Goal: Task Accomplishment & Management: Manage account settings

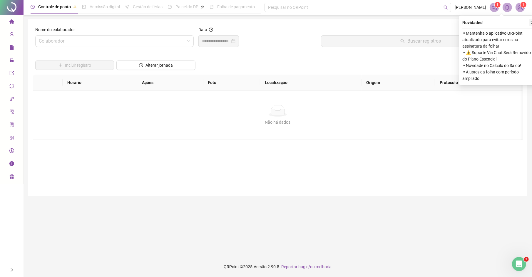
click at [530, 23] on button "button" at bounding box center [532, 22] width 7 height 7
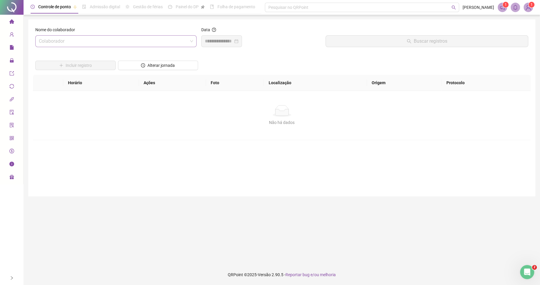
click at [153, 42] on input "search" at bounding box center [113, 41] width 149 height 11
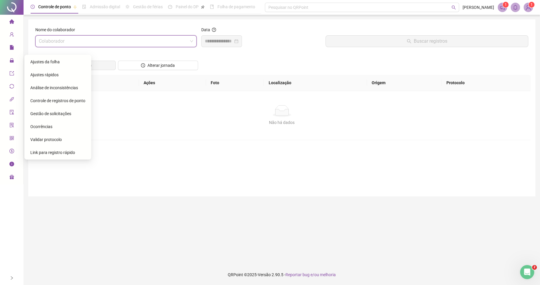
click at [128, 42] on input "search" at bounding box center [113, 41] width 149 height 11
type input "****"
click at [132, 53] on div "[PERSON_NAME]" at bounding box center [116, 54] width 152 height 6
click at [114, 230] on main "Nome do colaborador SELMA APARECIDA DE OLIVEIRA SELMA APARECIDA DE OLIVEIRA Dat…" at bounding box center [281, 139] width 507 height 240
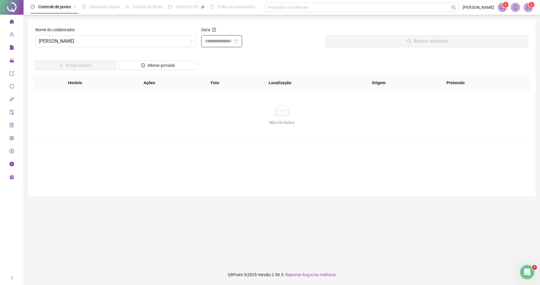
click at [221, 44] on input at bounding box center [219, 41] width 28 height 7
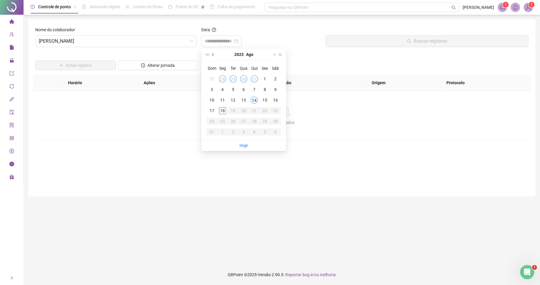
click at [212, 55] on span "prev-year" at bounding box center [213, 54] width 3 height 3
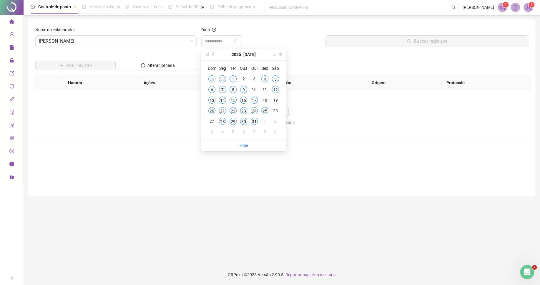
type input "**********"
click at [233, 80] on div "1" at bounding box center [232, 78] width 7 height 7
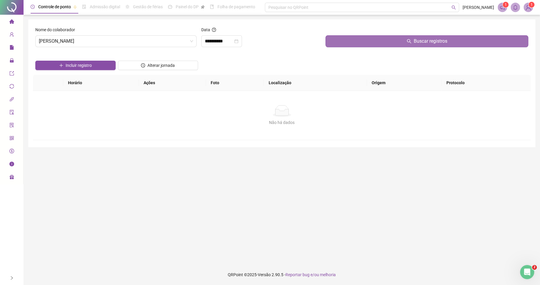
click at [360, 46] on button "Buscar registros" at bounding box center [426, 41] width 203 height 12
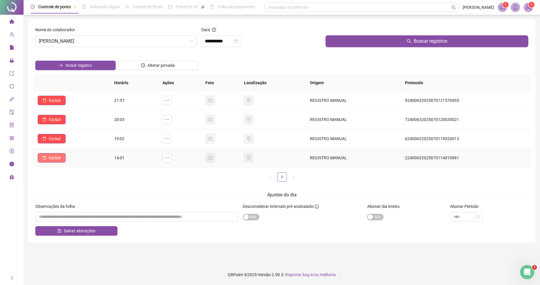
click at [54, 161] on span "Excluir" at bounding box center [55, 157] width 12 height 6
click at [75, 143] on button "Sim" at bounding box center [71, 143] width 11 height 7
click at [99, 66] on button "Incluir registro" at bounding box center [75, 65] width 80 height 9
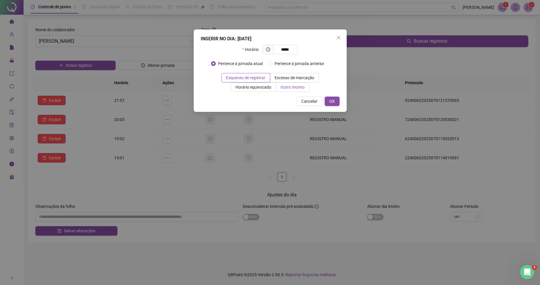
type input "*****"
click at [297, 85] on span "Outro motivo" at bounding box center [292, 87] width 24 height 5
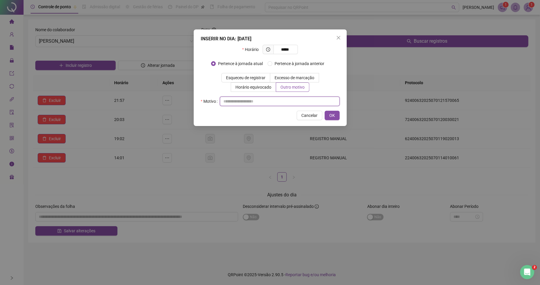
click at [281, 101] on input "text" at bounding box center [280, 100] width 120 height 9
type input "*"
click at [335, 119] on button "OK" at bounding box center [331, 115] width 15 height 9
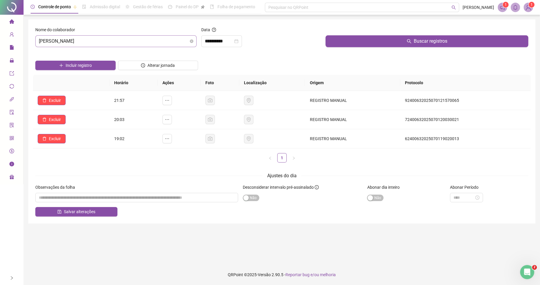
click at [134, 43] on span "[PERSON_NAME]" at bounding box center [116, 41] width 154 height 11
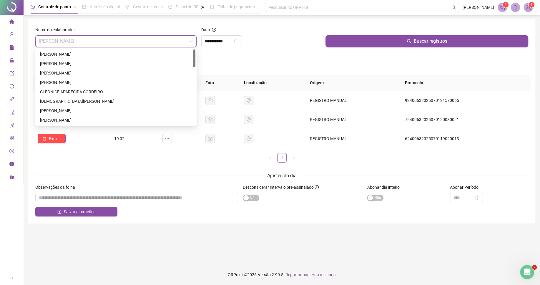
drag, startPoint x: 194, startPoint y: 107, endPoint x: 199, endPoint y: 41, distance: 66.1
click at [199, 41] on body "**********" at bounding box center [270, 142] width 540 height 285
click at [144, 51] on div "[PERSON_NAME]" at bounding box center [116, 54] width 152 height 6
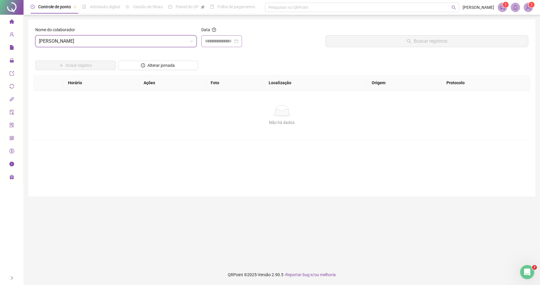
click at [220, 37] on div at bounding box center [221, 41] width 41 height 12
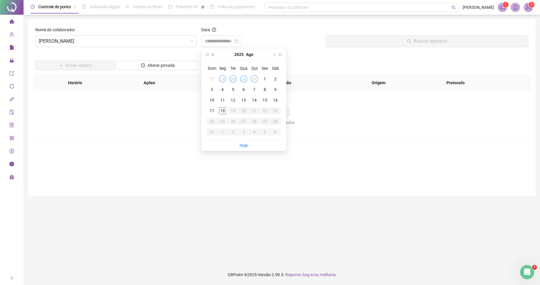
click at [215, 55] on button "prev-year" at bounding box center [213, 55] width 6 height 12
click at [256, 89] on div "10" at bounding box center [254, 89] width 7 height 7
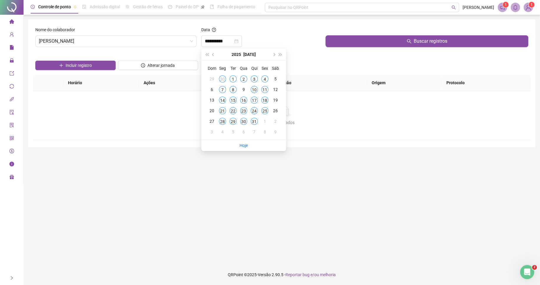
type input "**********"
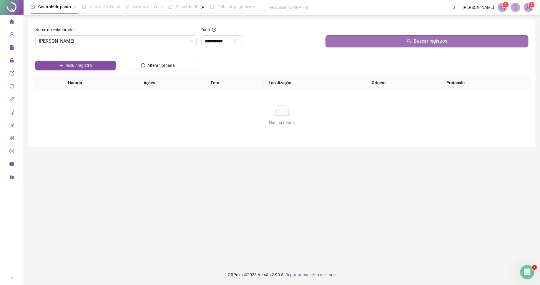
click at [349, 43] on button "Buscar registros" at bounding box center [426, 41] width 203 height 12
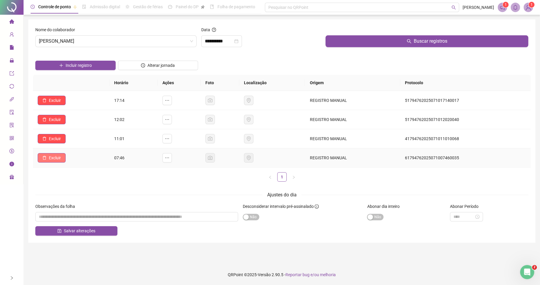
click at [45, 159] on icon "delete" at bounding box center [44, 158] width 4 height 4
click at [70, 142] on span "Sim" at bounding box center [71, 143] width 7 height 6
click at [61, 139] on span "Excluir" at bounding box center [55, 138] width 12 height 6
click at [75, 121] on button "Sim" at bounding box center [71, 124] width 11 height 7
click at [52, 119] on span "Excluir" at bounding box center [55, 119] width 12 height 6
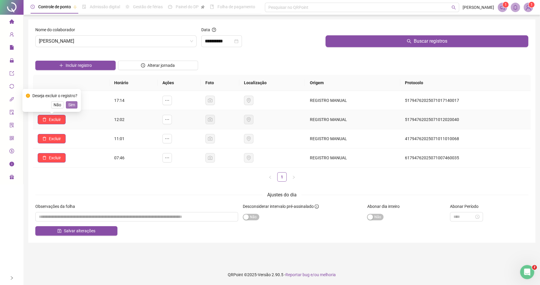
click at [72, 105] on span "Sim" at bounding box center [71, 104] width 7 height 6
click at [57, 101] on span "Excluir" at bounding box center [55, 100] width 12 height 6
click at [71, 86] on span "Sim" at bounding box center [71, 85] width 7 height 6
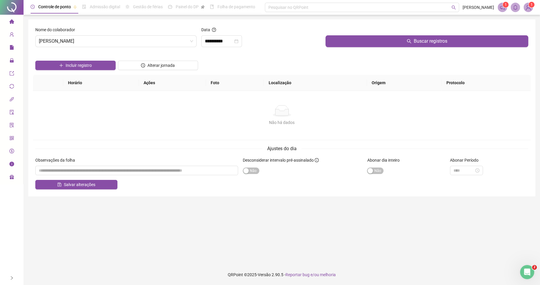
click at [231, 130] on div "Não há dados Não há dados" at bounding box center [281, 115] width 497 height 49
click at [136, 169] on input "textarea" at bounding box center [136, 170] width 203 height 9
type input "*"
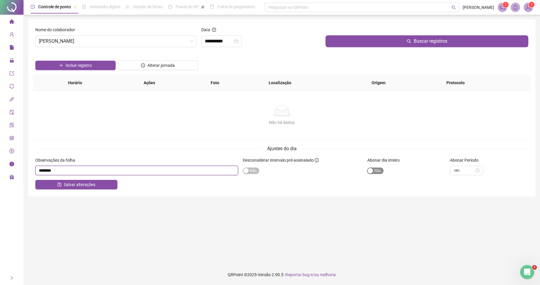
type input "********"
click at [379, 174] on span "Sim Não" at bounding box center [375, 170] width 16 height 6
drag, startPoint x: 69, startPoint y: 170, endPoint x: 26, endPoint y: 170, distance: 42.4
click at [35, 170] on input "textarea" at bounding box center [136, 170] width 203 height 9
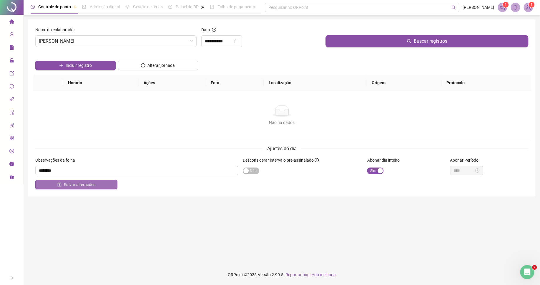
click at [67, 186] on span "Salvar alterações" at bounding box center [79, 184] width 31 height 6
click at [223, 42] on input "**********" at bounding box center [219, 41] width 28 height 7
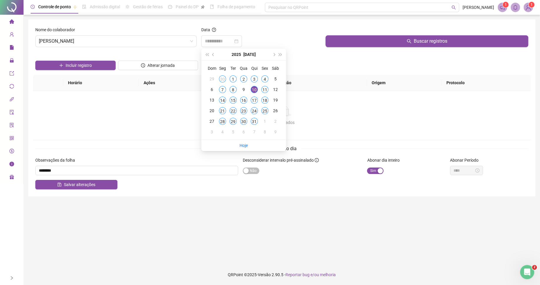
click at [231, 101] on div "15" at bounding box center [232, 99] width 7 height 7
type input "**********"
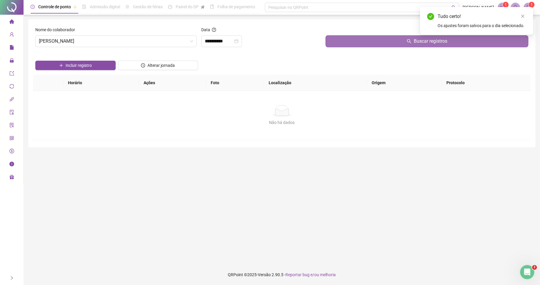
click at [363, 46] on button "Buscar registros" at bounding box center [426, 41] width 203 height 12
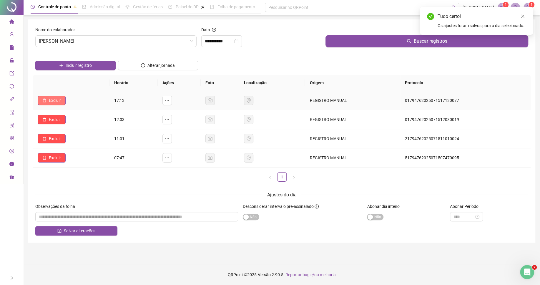
click at [63, 103] on button "Excluir" at bounding box center [52, 100] width 28 height 9
click at [66, 82] on button "Sim" at bounding box center [71, 85] width 11 height 7
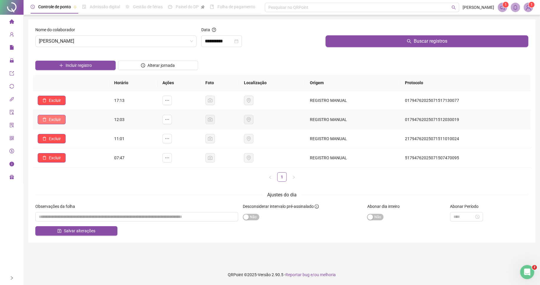
click at [54, 118] on span "Excluir" at bounding box center [55, 119] width 12 height 6
click at [71, 105] on span "Sim" at bounding box center [71, 104] width 7 height 6
click at [58, 138] on span "Excluir" at bounding box center [55, 138] width 12 height 6
click at [77, 123] on button "Sim" at bounding box center [71, 124] width 11 height 7
click at [59, 162] on button "Excluir" at bounding box center [52, 157] width 28 height 9
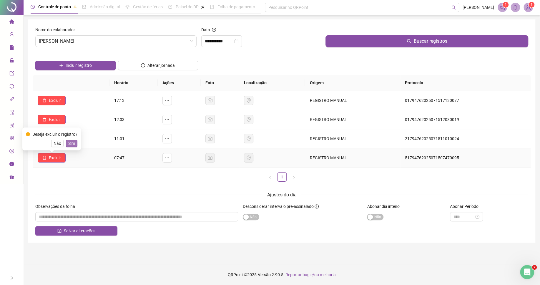
click at [70, 145] on span "Sim" at bounding box center [71, 143] width 7 height 6
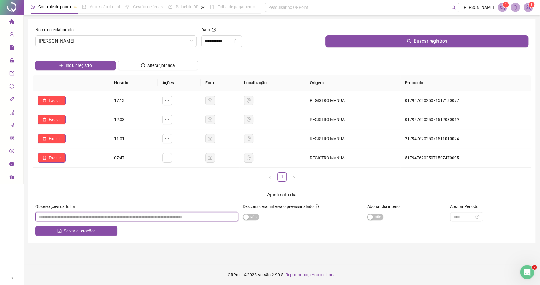
click at [101, 218] on input "textarea" at bounding box center [136, 216] width 203 height 9
paste input "********"
type input "********"
click at [375, 215] on span "Sim Não" at bounding box center [375, 217] width 16 height 6
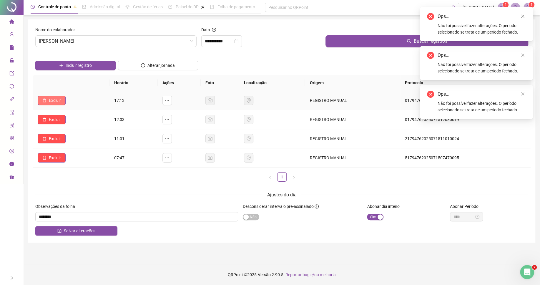
click at [56, 102] on span "Excluir" at bounding box center [55, 100] width 12 height 6
click at [70, 87] on span "Sim" at bounding box center [71, 85] width 7 height 6
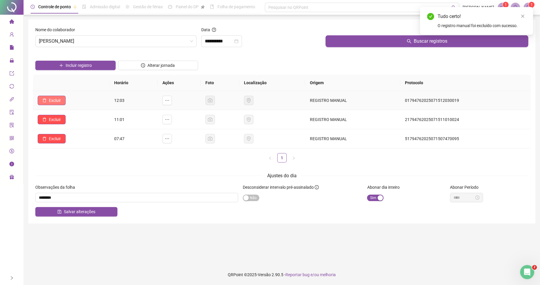
click at [61, 101] on button "Excluir" at bounding box center [52, 100] width 28 height 9
click at [68, 87] on button "Sim" at bounding box center [71, 85] width 11 height 7
click at [53, 122] on span "Excluir" at bounding box center [55, 119] width 12 height 6
click at [70, 106] on span "Sim" at bounding box center [71, 104] width 7 height 6
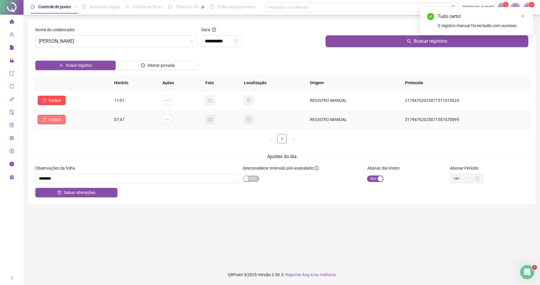
click at [56, 119] on span "Excluir" at bounding box center [55, 119] width 12 height 6
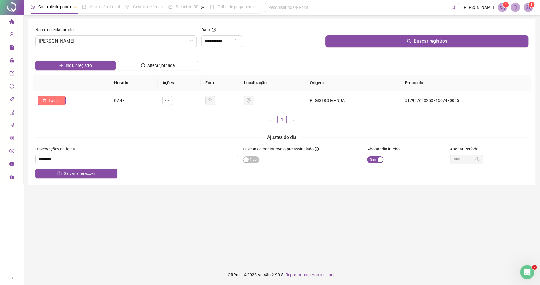
click at [61, 104] on span "Excluir" at bounding box center [55, 100] width 12 height 6
click at [69, 89] on span "Sim" at bounding box center [71, 85] width 7 height 6
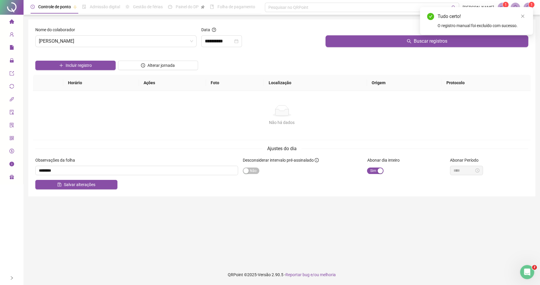
click at [145, 129] on div "Não há dados Não há dados" at bounding box center [281, 115] width 497 height 49
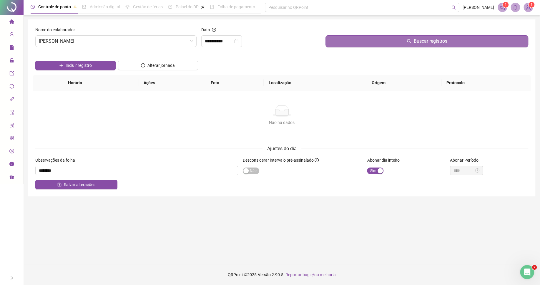
click at [385, 44] on button "Buscar registros" at bounding box center [426, 41] width 203 height 12
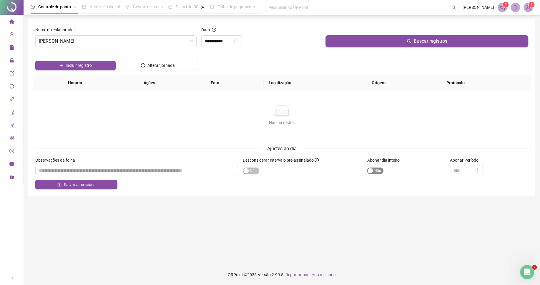
click at [372, 171] on div "button" at bounding box center [369, 170] width 5 height 5
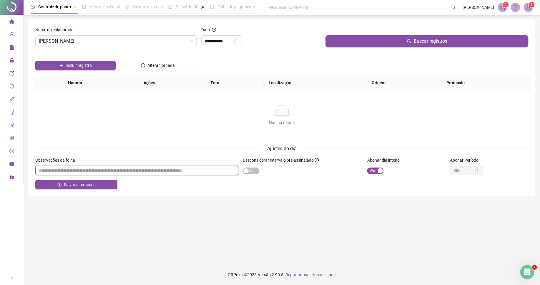
click at [131, 168] on input "textarea" at bounding box center [136, 170] width 203 height 9
paste input "********"
type input "********"
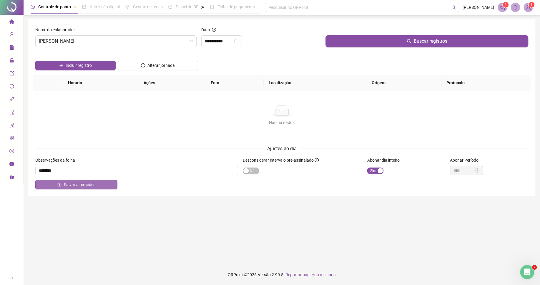
click at [102, 186] on button "Salvar alterações" at bounding box center [76, 184] width 82 height 9
click at [224, 44] on input "**********" at bounding box center [219, 41] width 28 height 7
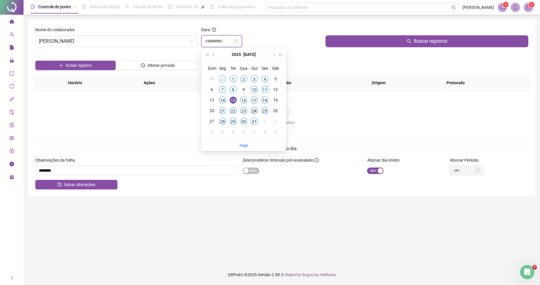
type input "**********"
click at [254, 114] on div "24" at bounding box center [254, 110] width 7 height 7
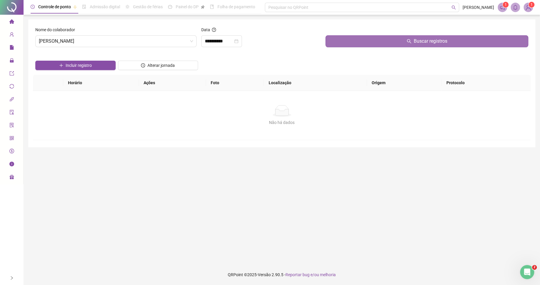
click at [361, 41] on button "Buscar registros" at bounding box center [426, 41] width 203 height 12
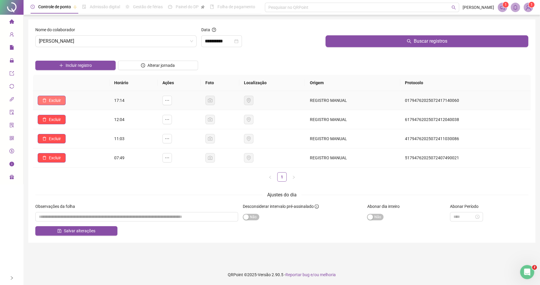
click at [58, 101] on span "Excluir" at bounding box center [55, 100] width 12 height 6
click at [73, 84] on span "Sim" at bounding box center [71, 85] width 7 height 6
click at [89, 66] on span "Incluir registro" at bounding box center [79, 65] width 26 height 6
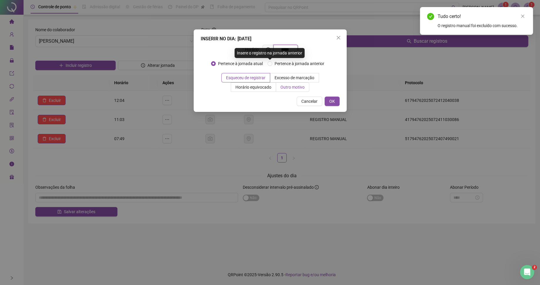
type input "*****"
click at [298, 91] on label "Outro motivo" at bounding box center [292, 86] width 33 height 9
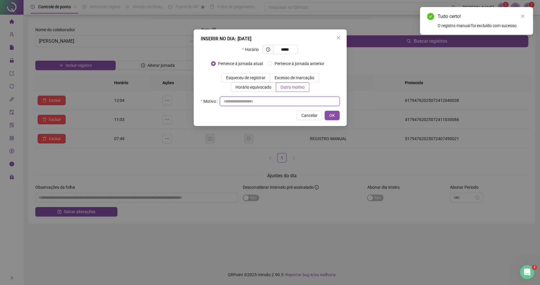
click at [291, 101] on input "text" at bounding box center [280, 100] width 120 height 9
type input "*"
click at [333, 119] on span "OK" at bounding box center [332, 115] width 6 height 6
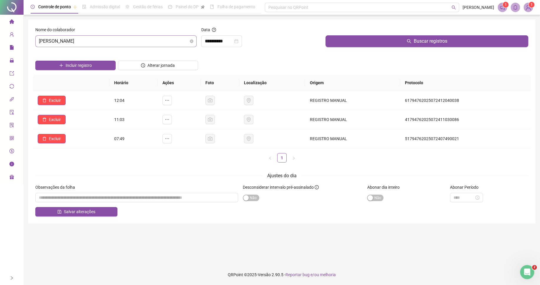
click at [111, 40] on span "[PERSON_NAME]" at bounding box center [116, 41] width 154 height 11
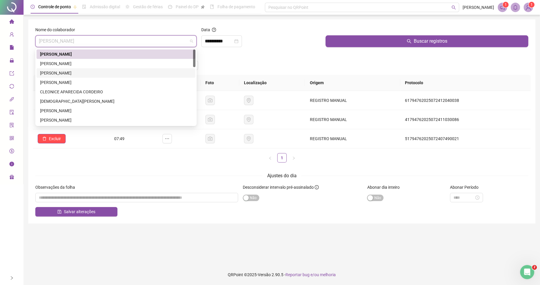
click at [66, 75] on div "[PERSON_NAME]" at bounding box center [116, 73] width 152 height 6
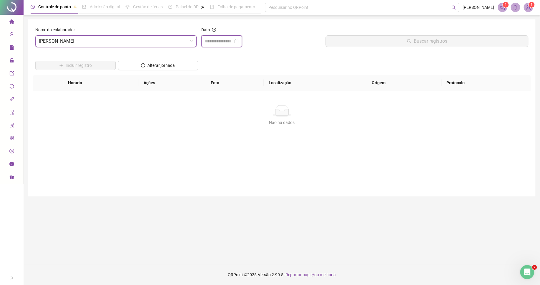
click at [227, 38] on input at bounding box center [219, 41] width 28 height 7
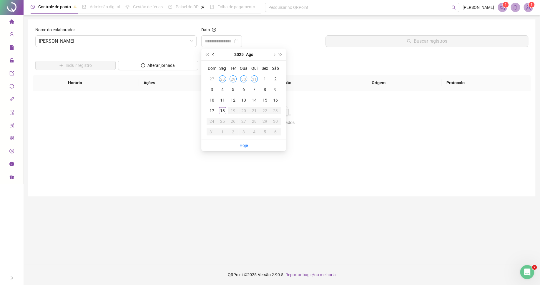
click at [213, 58] on button "prev-year" at bounding box center [213, 55] width 6 height 12
type input "**********"
click at [244, 88] on div "9" at bounding box center [243, 89] width 7 height 7
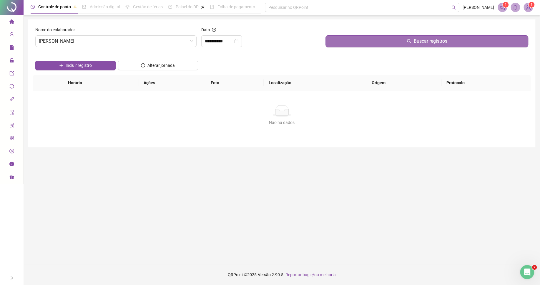
click at [354, 45] on button "Buscar registros" at bounding box center [426, 41] width 203 height 12
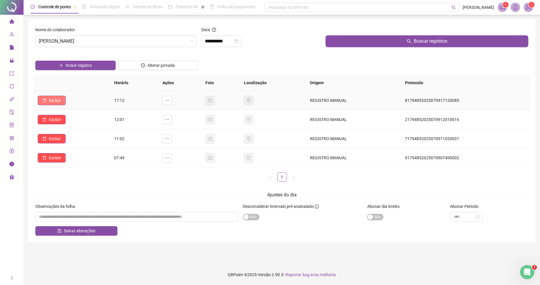
click at [58, 98] on span "Excluir" at bounding box center [55, 100] width 12 height 6
click at [72, 89] on span "Sim" at bounding box center [71, 85] width 7 height 6
click at [61, 122] on button "Excluir" at bounding box center [52, 119] width 28 height 9
click at [74, 107] on span "Sim" at bounding box center [71, 104] width 7 height 6
click at [60, 141] on span "Excluir" at bounding box center [55, 138] width 12 height 6
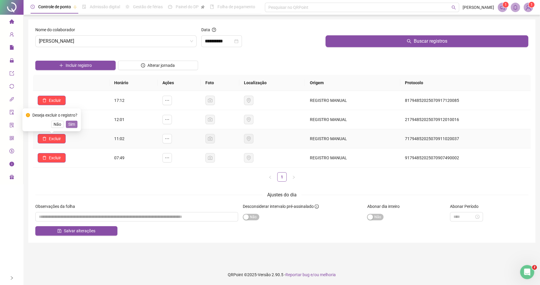
click at [73, 126] on span "Sim" at bounding box center [71, 124] width 7 height 6
click at [59, 158] on span "Excluir" at bounding box center [55, 157] width 12 height 6
click at [68, 142] on button "Sim" at bounding box center [71, 143] width 11 height 7
click at [52, 99] on span "Excluir" at bounding box center [55, 100] width 12 height 6
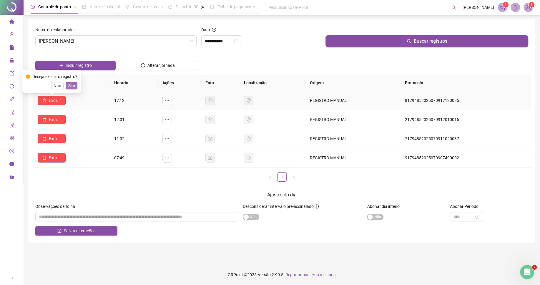
click at [71, 86] on span "Sim" at bounding box center [71, 85] width 7 height 6
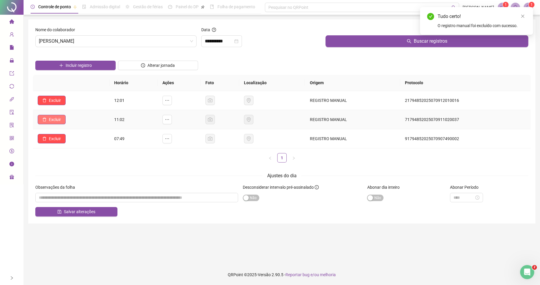
click at [63, 120] on button "Excluir" at bounding box center [52, 119] width 28 height 9
click at [68, 107] on button "Sim" at bounding box center [71, 104] width 11 height 7
click at [52, 139] on span "Excluir" at bounding box center [55, 138] width 12 height 6
click at [72, 121] on span "Sim" at bounding box center [71, 124] width 7 height 6
click at [54, 101] on span "Excluir" at bounding box center [55, 100] width 12 height 6
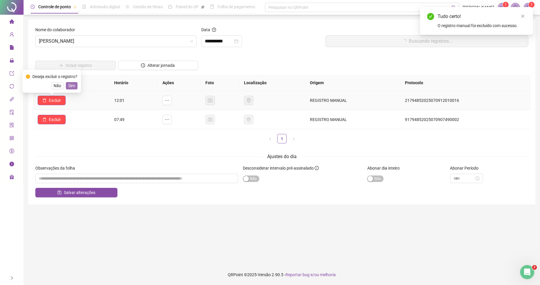
click at [69, 87] on span "Sim" at bounding box center [71, 85] width 7 height 6
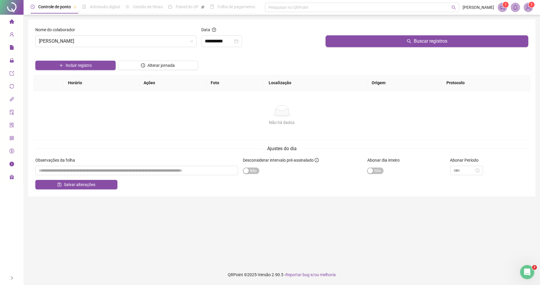
click at [96, 33] on div "Nome do colaborador" at bounding box center [115, 30] width 161 height 9
click at [95, 35] on div "[PERSON_NAME]" at bounding box center [115, 41] width 161 height 12
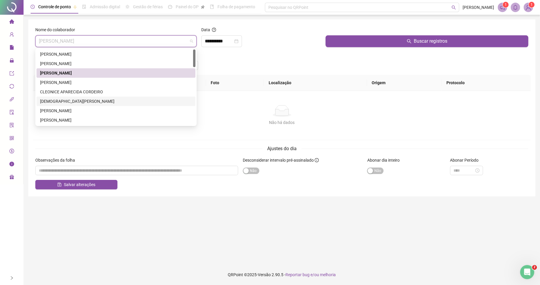
click at [49, 101] on div "[DEMOGRAPHIC_DATA][PERSON_NAME]" at bounding box center [116, 101] width 152 height 6
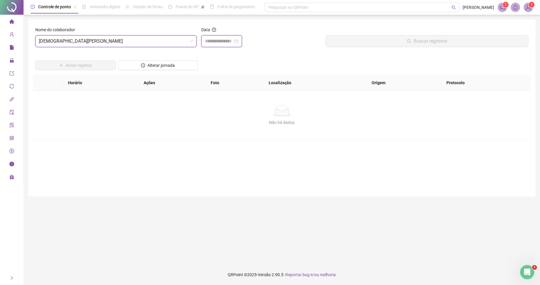
click at [229, 39] on input at bounding box center [219, 41] width 28 height 7
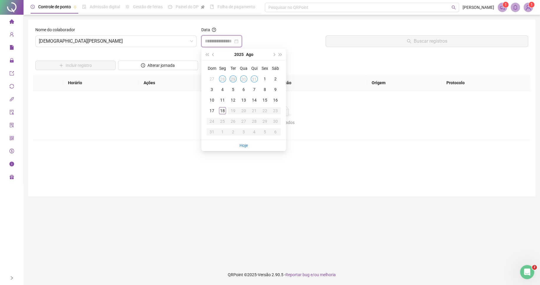
type input "**********"
click at [213, 56] on button "prev-year" at bounding box center [213, 55] width 6 height 12
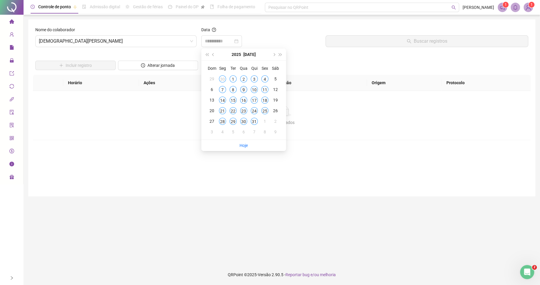
type input "**********"
click at [242, 87] on div "9" at bounding box center [243, 89] width 7 height 7
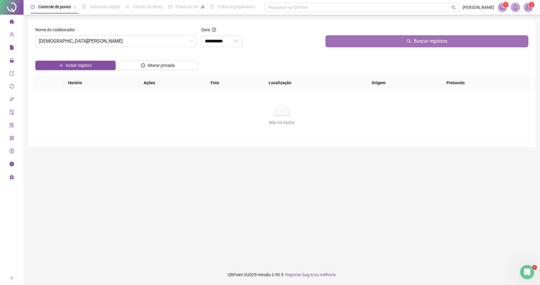
click at [353, 44] on button "Buscar registros" at bounding box center [426, 41] width 203 height 12
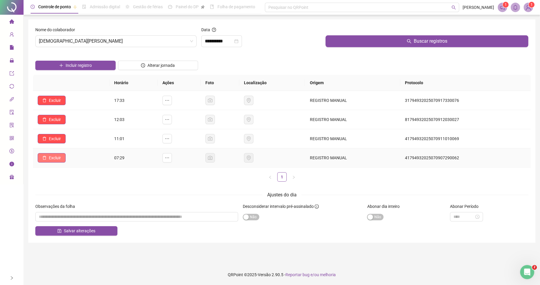
click at [51, 155] on button "Excluir" at bounding box center [52, 157] width 28 height 9
click at [77, 145] on button "Sim" at bounding box center [71, 143] width 11 height 7
click at [94, 64] on button "Incluir registro" at bounding box center [75, 65] width 80 height 9
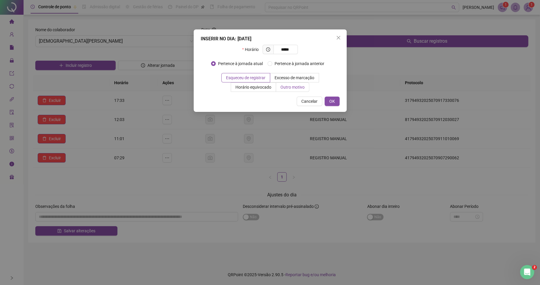
type input "*****"
click at [276, 86] on label "Outro motivo" at bounding box center [292, 86] width 33 height 9
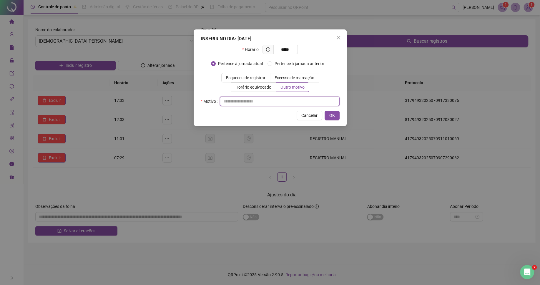
click at [276, 102] on input "text" at bounding box center [280, 100] width 120 height 9
type input "*"
click at [330, 119] on span "OK" at bounding box center [332, 115] width 6 height 6
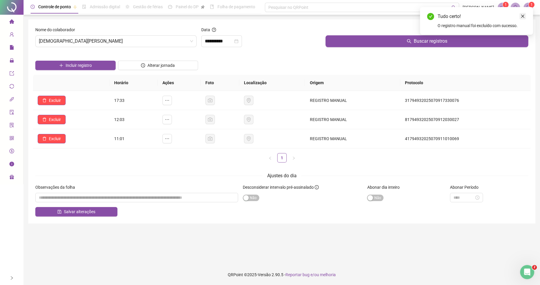
click at [519, 16] on link "Close" at bounding box center [522, 16] width 6 height 6
click at [149, 52] on div "Nome do colaborador [PERSON_NAME]" at bounding box center [116, 38] width 166 height 25
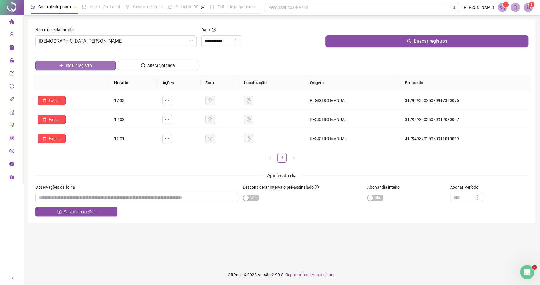
click at [97, 64] on button "Incluir registro" at bounding box center [75, 65] width 80 height 9
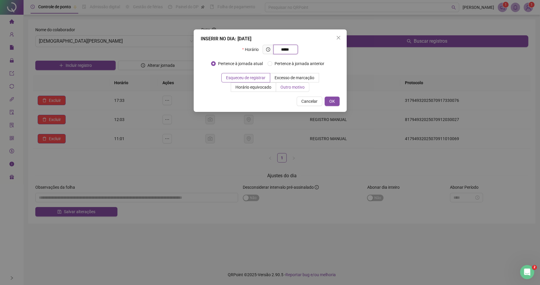
type input "*****"
click at [299, 85] on span "Outro motivo" at bounding box center [292, 87] width 24 height 5
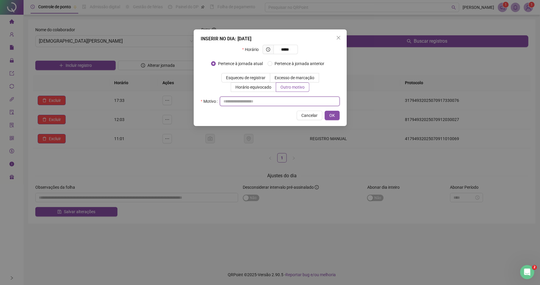
click at [286, 97] on input "text" at bounding box center [280, 100] width 120 height 9
type input "*"
drag, startPoint x: 327, startPoint y: 116, endPoint x: 226, endPoint y: 2, distance: 152.3
click at [328, 116] on button "OK" at bounding box center [331, 115] width 15 height 9
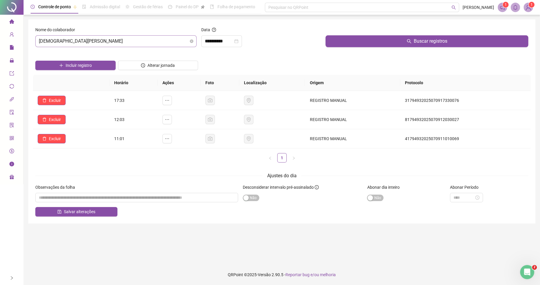
click at [81, 42] on span "[DEMOGRAPHIC_DATA][PERSON_NAME]" at bounding box center [116, 41] width 154 height 11
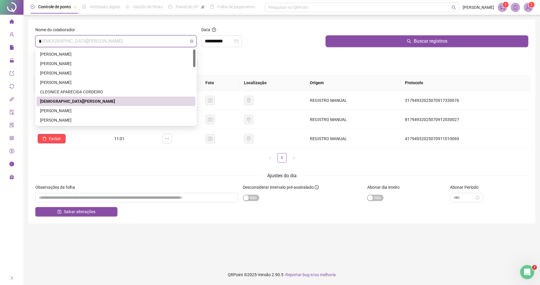
type input "**"
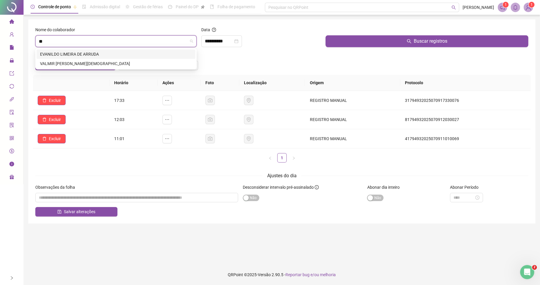
click at [78, 57] on div "EVANILDO LIMEIRA DE ARRUDA" at bounding box center [116, 54] width 152 height 6
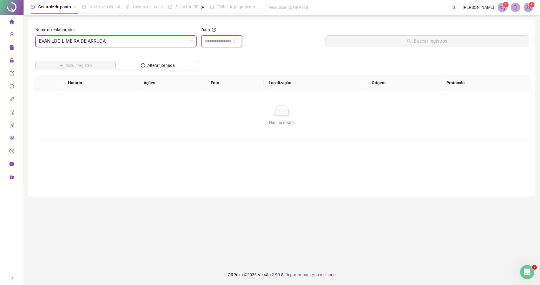
click at [218, 44] on input at bounding box center [219, 41] width 28 height 7
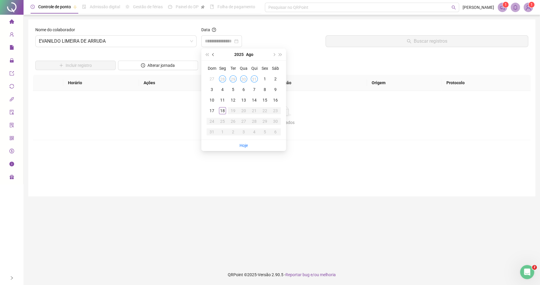
click at [214, 50] on button "prev-year" at bounding box center [213, 55] width 6 height 12
type input "**********"
click at [244, 90] on div "9" at bounding box center [243, 89] width 7 height 7
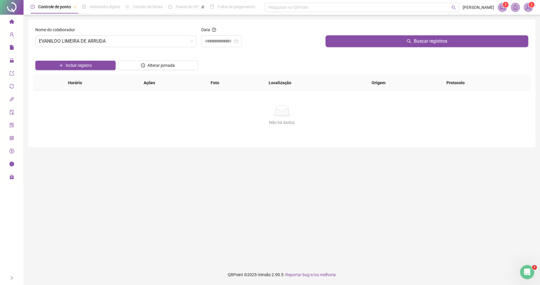
type input "**********"
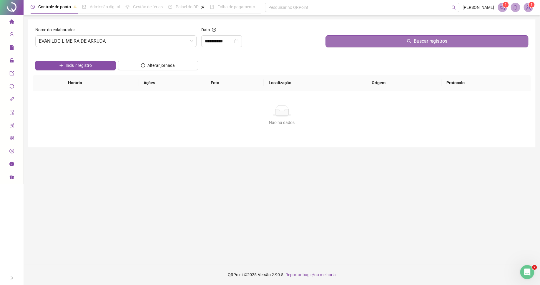
click at [351, 46] on button "Buscar registros" at bounding box center [426, 41] width 203 height 12
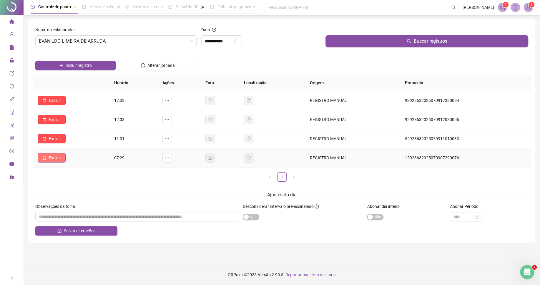
click at [56, 159] on span "Excluir" at bounding box center [55, 157] width 12 height 6
click at [73, 143] on span "Sim" at bounding box center [71, 143] width 7 height 6
click at [47, 137] on button "Excluir" at bounding box center [52, 138] width 28 height 9
click at [68, 125] on span "Sim" at bounding box center [71, 124] width 7 height 6
click at [59, 123] on span "Excluir" at bounding box center [55, 119] width 12 height 6
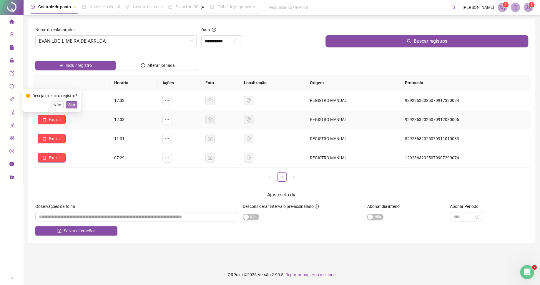
click at [72, 106] on span "Sim" at bounding box center [71, 104] width 7 height 6
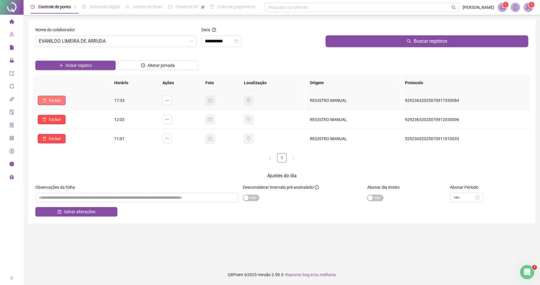
click at [55, 99] on span "Excluir" at bounding box center [55, 100] width 12 height 6
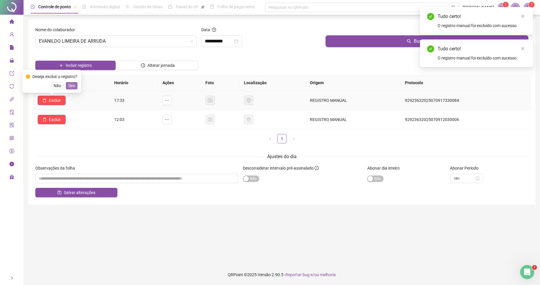
click at [74, 87] on span "Sim" at bounding box center [71, 85] width 7 height 6
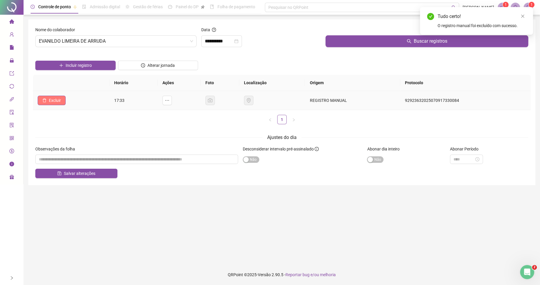
click at [55, 100] on span "Excluir" at bounding box center [55, 100] width 12 height 6
click at [72, 85] on span "Sim" at bounding box center [71, 85] width 7 height 6
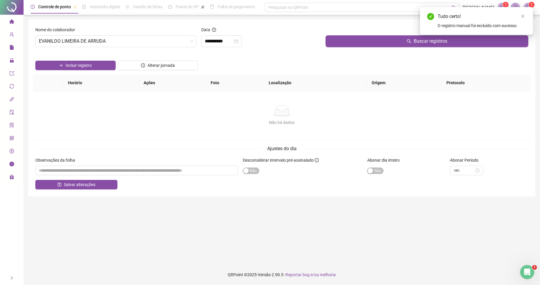
click at [116, 122] on div "Não há dados" at bounding box center [281, 122] width 483 height 6
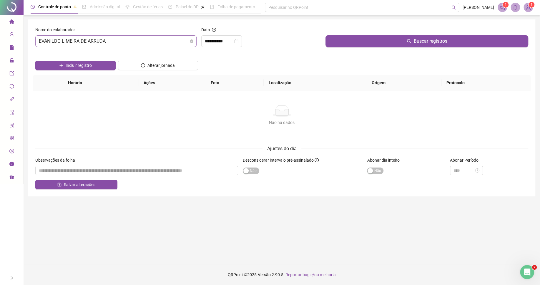
click at [106, 41] on span "EVANILDO LIMEIRA DE ARRUDA" at bounding box center [116, 41] width 154 height 11
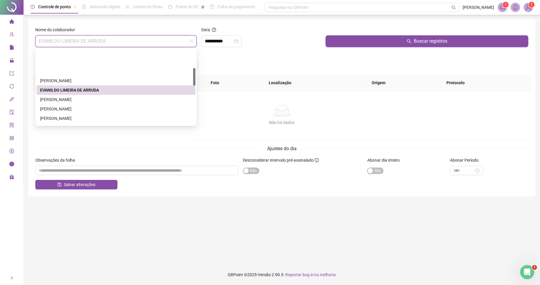
scroll to position [79, 0]
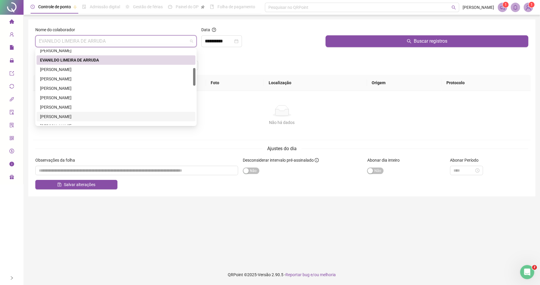
click at [68, 117] on div "[PERSON_NAME]" at bounding box center [116, 116] width 152 height 6
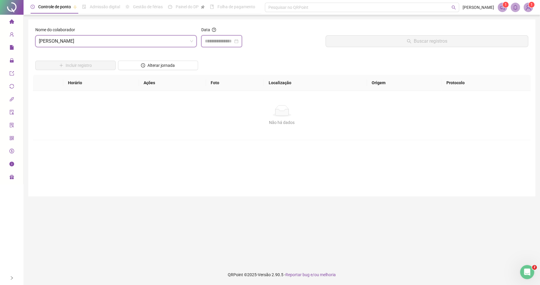
click at [222, 43] on input at bounding box center [219, 41] width 28 height 7
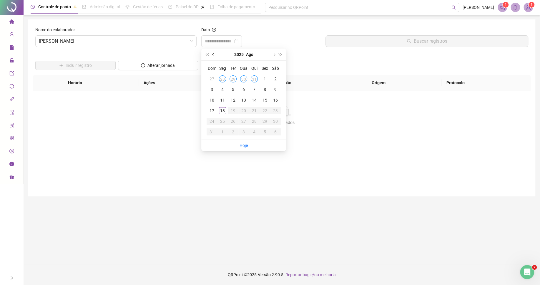
click at [214, 53] on button "prev-year" at bounding box center [213, 55] width 6 height 12
type input "**********"
click at [241, 86] on td "9" at bounding box center [243, 89] width 11 height 11
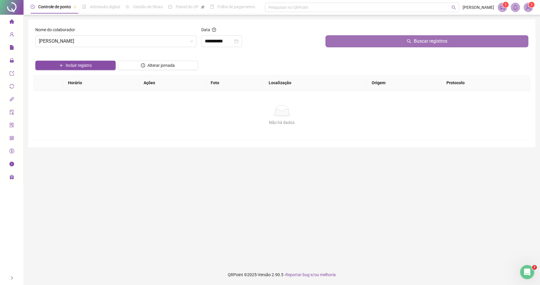
click at [334, 43] on button "Buscar registros" at bounding box center [426, 41] width 203 height 12
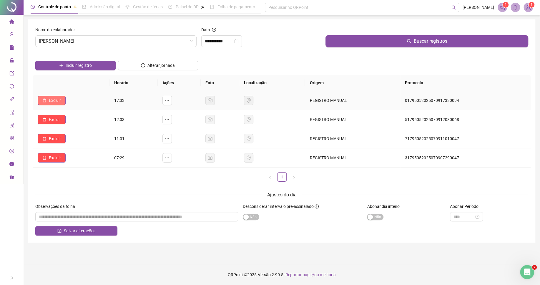
click at [56, 99] on span "Excluir" at bounding box center [55, 100] width 12 height 6
click at [71, 85] on span "Sim" at bounding box center [71, 85] width 7 height 6
click at [56, 119] on span "Excluir" at bounding box center [55, 119] width 12 height 6
click at [70, 105] on span "Sim" at bounding box center [71, 104] width 7 height 6
click at [54, 138] on span "Excluir" at bounding box center [55, 138] width 12 height 6
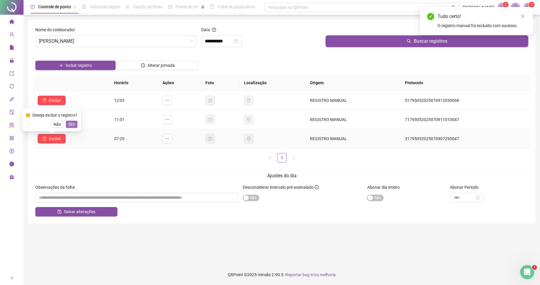
click at [72, 124] on span "Sim" at bounding box center [71, 124] width 7 height 6
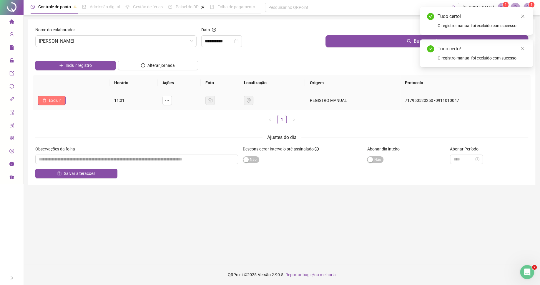
click at [59, 102] on span "Excluir" at bounding box center [55, 100] width 12 height 6
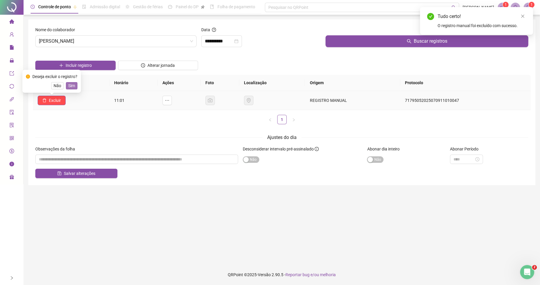
click at [72, 85] on span "Sim" at bounding box center [71, 85] width 7 height 6
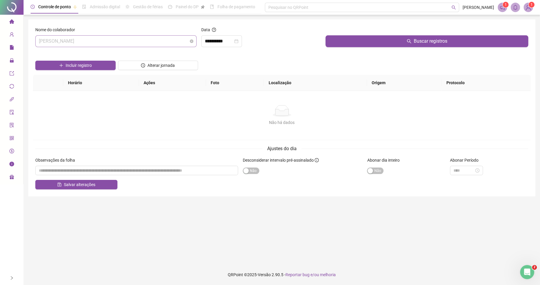
click at [117, 39] on span "[PERSON_NAME]" at bounding box center [116, 41] width 154 height 11
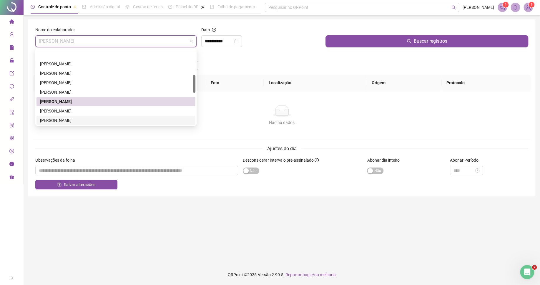
scroll to position [124, 0]
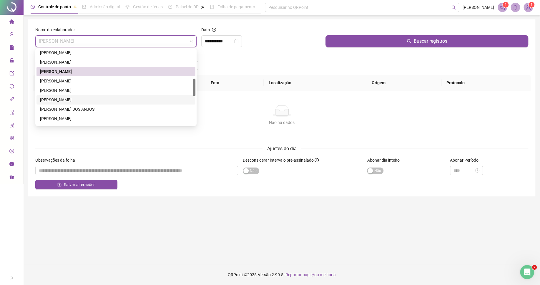
click at [65, 101] on div "[PERSON_NAME]" at bounding box center [116, 99] width 152 height 6
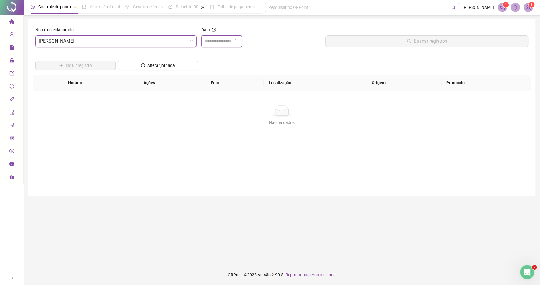
click at [231, 40] on input at bounding box center [219, 41] width 28 height 7
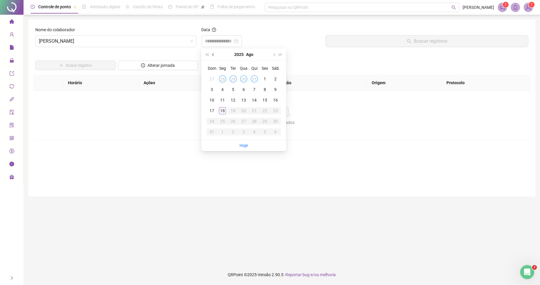
click at [215, 52] on button "prev-year" at bounding box center [213, 55] width 6 height 12
type input "**********"
click at [241, 90] on div "9" at bounding box center [243, 89] width 7 height 7
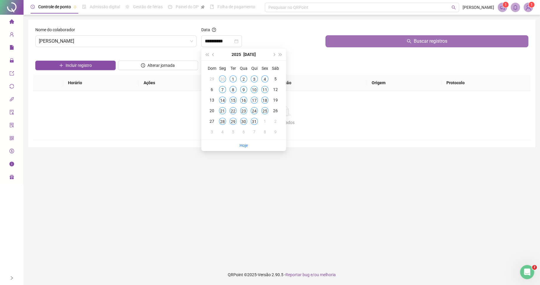
click at [361, 46] on button "Buscar registros" at bounding box center [426, 41] width 203 height 12
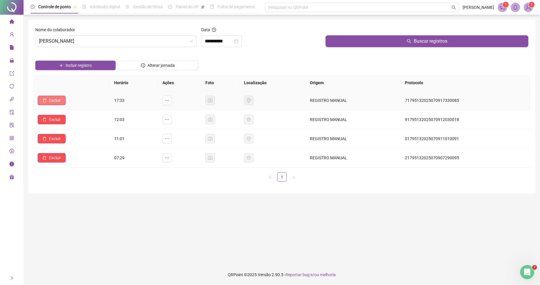
click at [49, 103] on button "Excluir" at bounding box center [52, 100] width 28 height 9
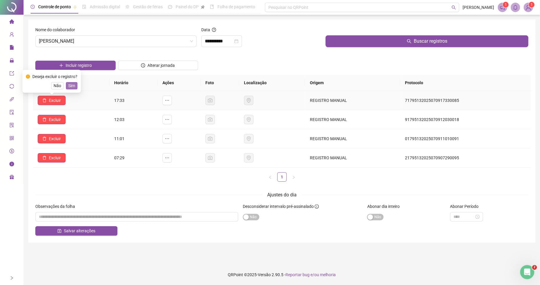
click at [74, 84] on span "Sim" at bounding box center [71, 85] width 7 height 6
click at [55, 122] on span "Excluir" at bounding box center [55, 119] width 12 height 6
click at [71, 106] on span "Sim" at bounding box center [71, 104] width 7 height 6
click at [59, 139] on span "Excluir" at bounding box center [55, 138] width 12 height 6
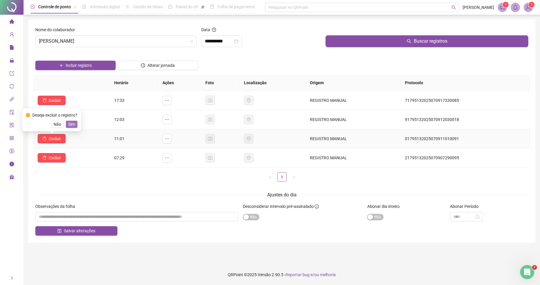
click at [74, 124] on span "Sim" at bounding box center [71, 124] width 7 height 6
click at [56, 160] on span "Excluir" at bounding box center [55, 157] width 12 height 6
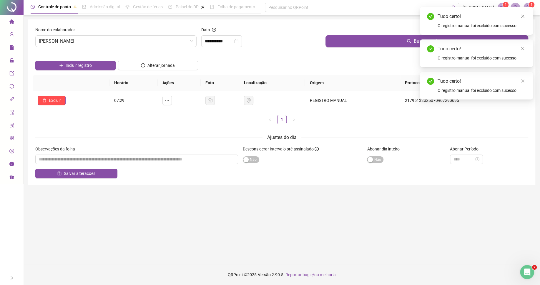
click at [61, 122] on ul "1" at bounding box center [281, 119] width 497 height 9
click at [59, 102] on span "Excluir" at bounding box center [55, 100] width 12 height 6
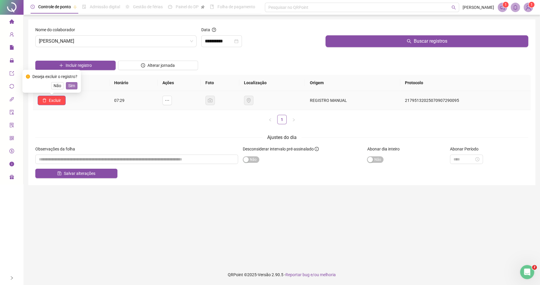
click at [66, 85] on button "Sim" at bounding box center [71, 85] width 11 height 7
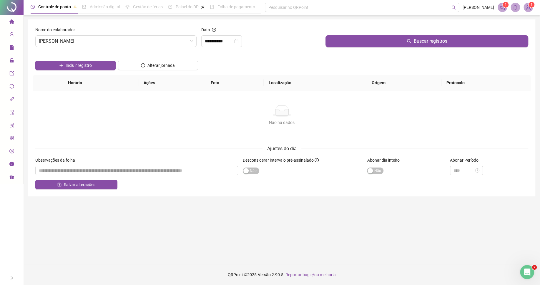
click at [88, 126] on div "Não há dados Não há dados" at bounding box center [281, 115] width 497 height 49
click at [89, 41] on span "[PERSON_NAME]" at bounding box center [116, 41] width 154 height 11
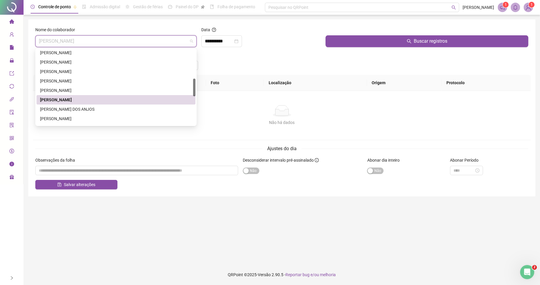
click at [63, 106] on div "[PERSON_NAME] DOS ANJOS" at bounding box center [115, 108] width 159 height 9
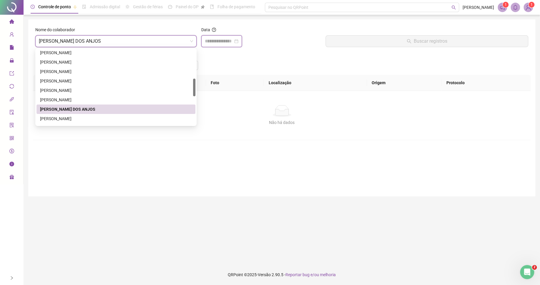
click at [224, 41] on input at bounding box center [219, 41] width 28 height 7
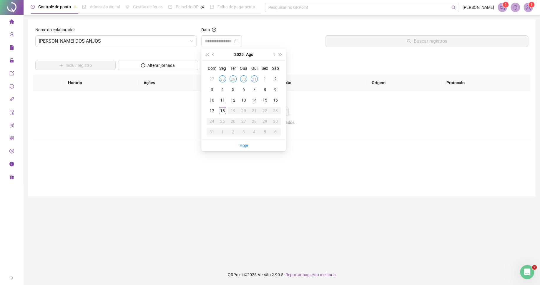
click at [218, 53] on div "2025 Ago" at bounding box center [244, 55] width 54 height 12
click at [213, 53] on button "prev-year" at bounding box center [213, 55] width 6 height 12
click at [241, 88] on div "9" at bounding box center [243, 89] width 7 height 7
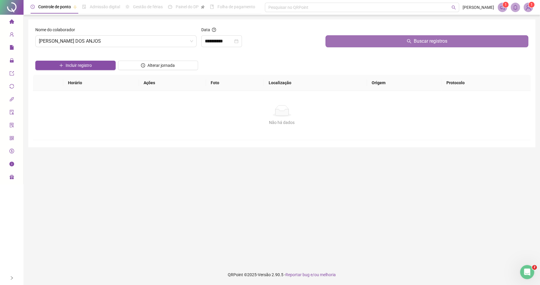
click at [352, 43] on button "Buscar registros" at bounding box center [426, 41] width 203 height 12
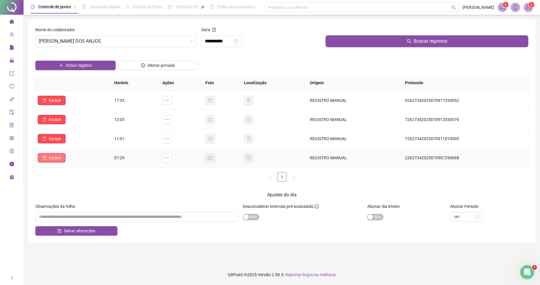
click at [50, 157] on span "Excluir" at bounding box center [55, 157] width 12 height 6
click at [74, 146] on span "Sim" at bounding box center [71, 143] width 7 height 6
click at [52, 142] on span "Excluir" at bounding box center [55, 138] width 12 height 6
click at [75, 125] on span "Sim" at bounding box center [71, 124] width 7 height 6
click at [51, 122] on span "Excluir" at bounding box center [55, 119] width 12 height 6
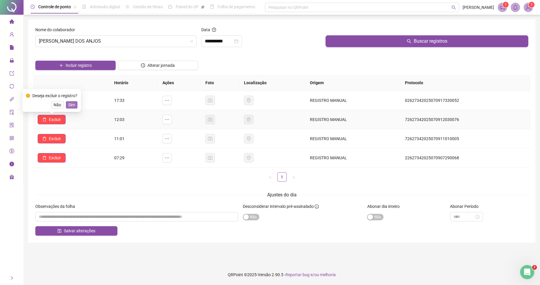
click at [73, 107] on span "Sim" at bounding box center [71, 104] width 7 height 6
click at [52, 101] on span "Excluir" at bounding box center [55, 100] width 12 height 6
click at [71, 89] on button "Sim" at bounding box center [71, 85] width 11 height 7
click at [56, 160] on span "Excluir" at bounding box center [55, 157] width 12 height 6
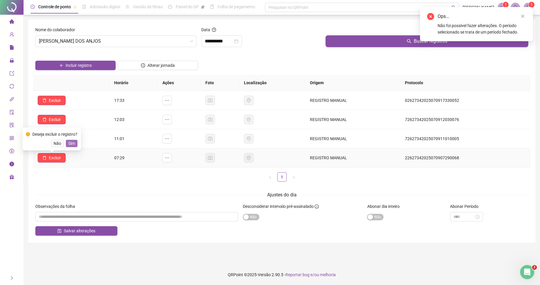
click at [73, 143] on span "Sim" at bounding box center [71, 143] width 7 height 6
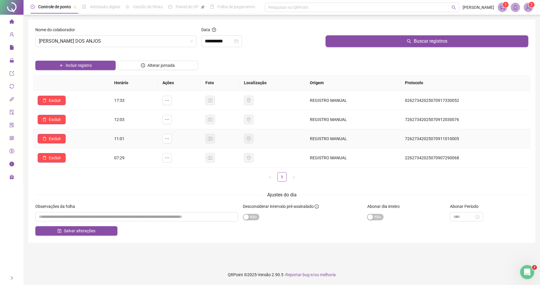
click at [49, 172] on ul "1" at bounding box center [281, 176] width 497 height 9
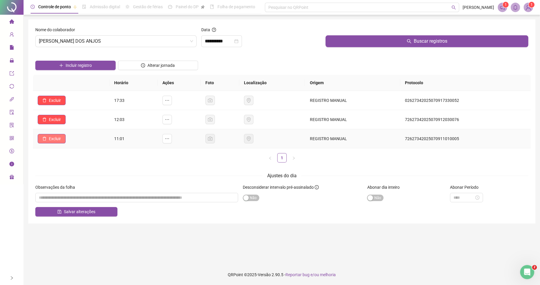
click at [60, 137] on span "Excluir" at bounding box center [55, 138] width 12 height 6
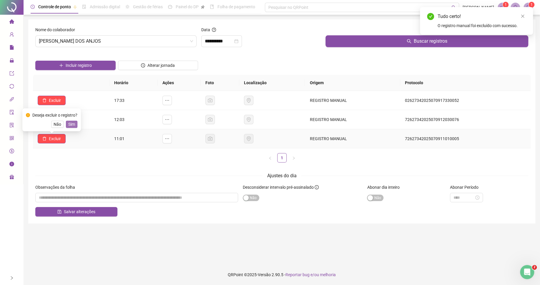
click at [71, 124] on span "Sim" at bounding box center [71, 124] width 7 height 6
click at [48, 120] on button "Excluir" at bounding box center [52, 119] width 28 height 9
click at [73, 105] on span "Sim" at bounding box center [71, 104] width 7 height 6
click at [58, 100] on span "Excluir" at bounding box center [55, 100] width 12 height 6
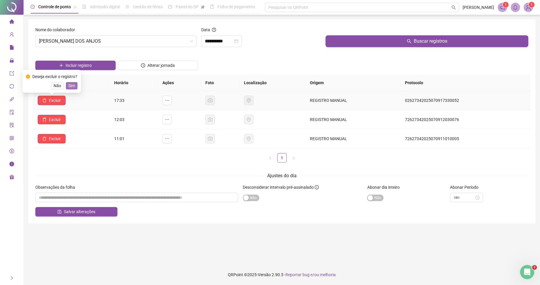
click at [73, 85] on span "Sim" at bounding box center [71, 85] width 7 height 6
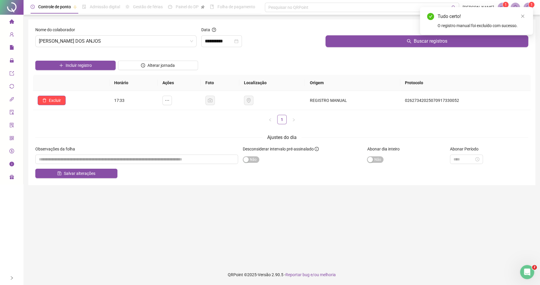
click at [95, 119] on ul "1" at bounding box center [281, 119] width 497 height 9
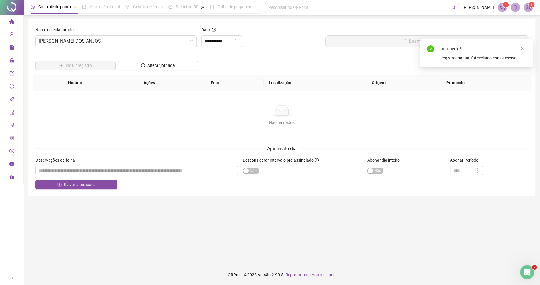
click at [62, 100] on div "Não há dados Não há dados" at bounding box center [281, 115] width 497 height 49
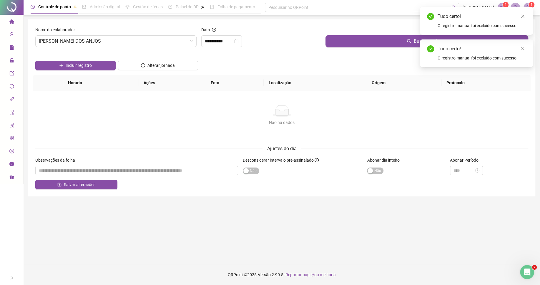
click at [80, 102] on div "Não há dados Não há dados" at bounding box center [281, 115] width 497 height 49
click at [112, 114] on div "Não há dados" at bounding box center [281, 111] width 483 height 12
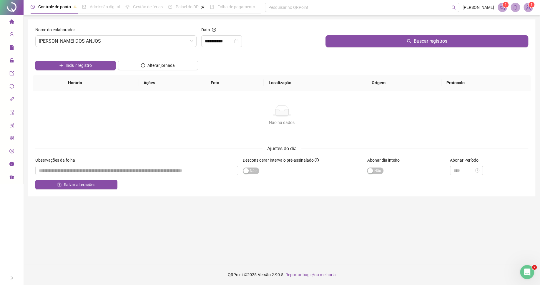
click at [320, 161] on label "Desconsiderar intervalo pré-assinalado" at bounding box center [283, 160] width 80 height 6
click at [220, 41] on input "**********" at bounding box center [219, 41] width 28 height 7
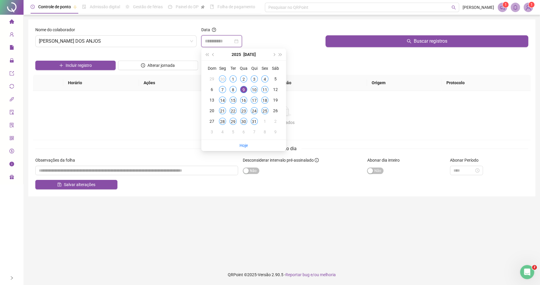
type input "**********"
click at [221, 100] on div "14" at bounding box center [222, 99] width 7 height 7
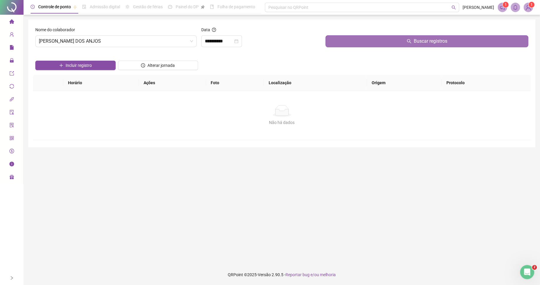
click at [362, 39] on button "Buscar registros" at bounding box center [426, 41] width 203 height 12
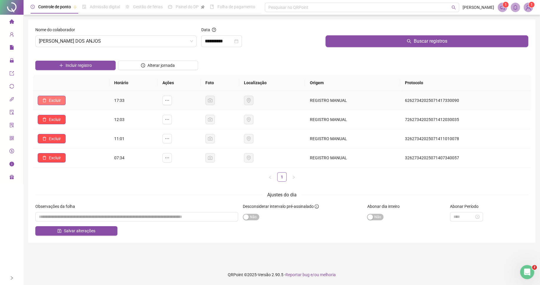
click at [59, 101] on span "Excluir" at bounding box center [55, 100] width 12 height 6
click at [70, 84] on span "Sim" at bounding box center [71, 85] width 7 height 6
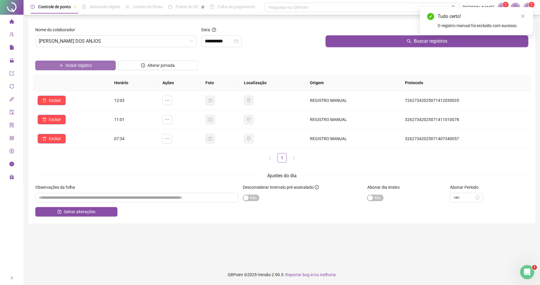
click at [92, 66] on button "Incluir registro" at bounding box center [75, 65] width 80 height 9
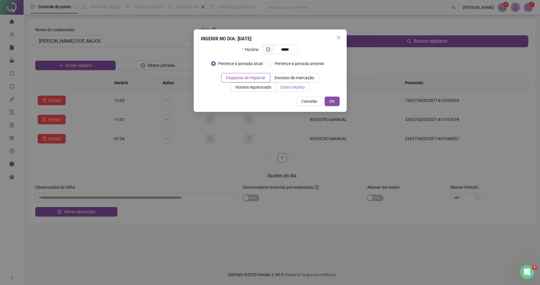
type input "*****"
click at [291, 86] on span "Outro motivo" at bounding box center [292, 87] width 24 height 5
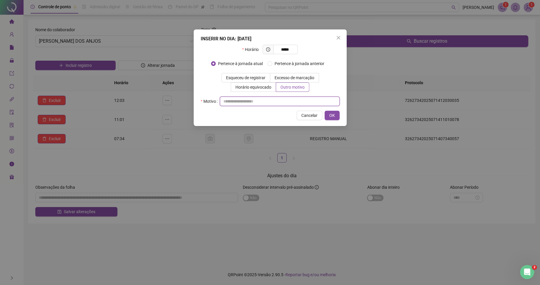
click at [284, 103] on input "text" at bounding box center [280, 100] width 120 height 9
type input "*"
click at [333, 118] on span "OK" at bounding box center [332, 115] width 6 height 6
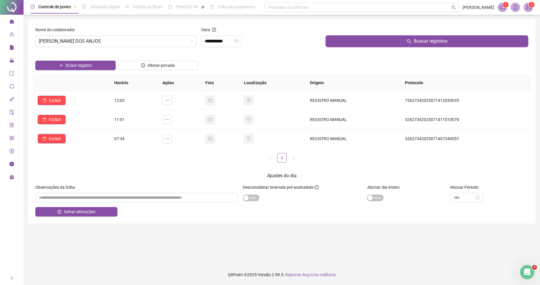
click at [369, 43] on button "Buscar registros" at bounding box center [426, 41] width 203 height 12
click at [229, 43] on input "**********" at bounding box center [219, 41] width 28 height 7
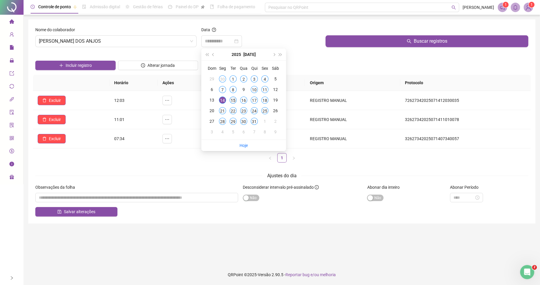
click at [233, 100] on div "15" at bounding box center [232, 99] width 7 height 7
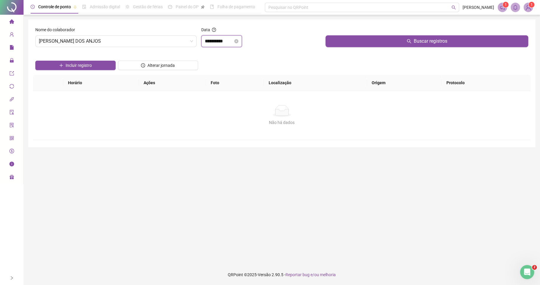
click at [220, 42] on input "**********" at bounding box center [219, 41] width 28 height 7
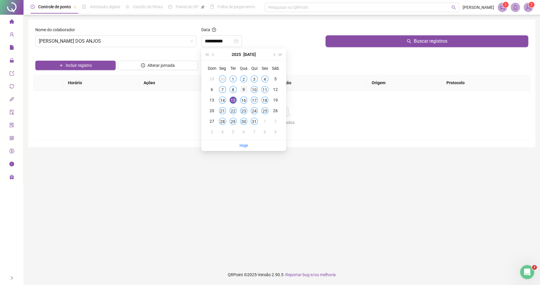
click at [220, 99] on div "14" at bounding box center [222, 99] width 7 height 7
type input "**********"
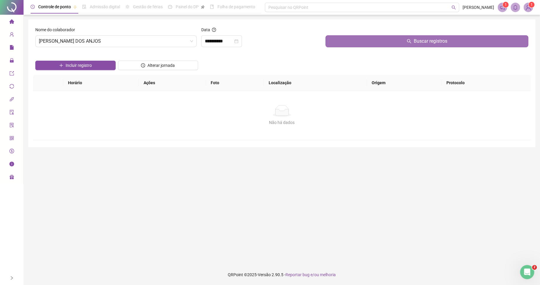
click at [349, 45] on button "Buscar registros" at bounding box center [426, 41] width 203 height 12
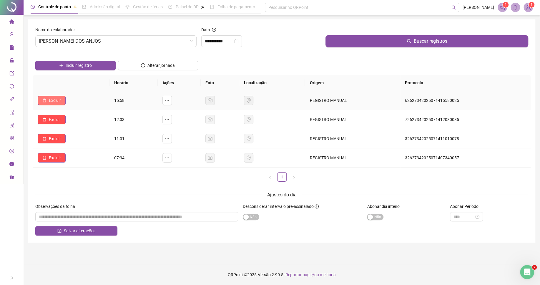
click at [49, 99] on button "Excluir" at bounding box center [52, 100] width 28 height 9
click at [71, 85] on span "Sim" at bounding box center [71, 85] width 7 height 6
click at [91, 67] on span "Incluir registro" at bounding box center [79, 65] width 26 height 6
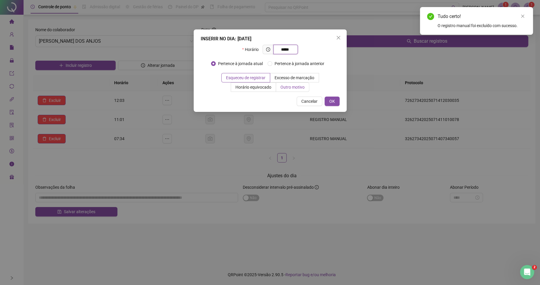
type input "*****"
click at [299, 87] on span "Outro motivo" at bounding box center [292, 87] width 24 height 5
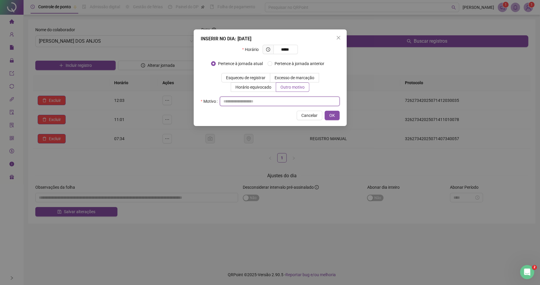
click at [288, 99] on input "text" at bounding box center [280, 100] width 120 height 9
type input "*"
click at [327, 120] on button "OK" at bounding box center [331, 115] width 15 height 9
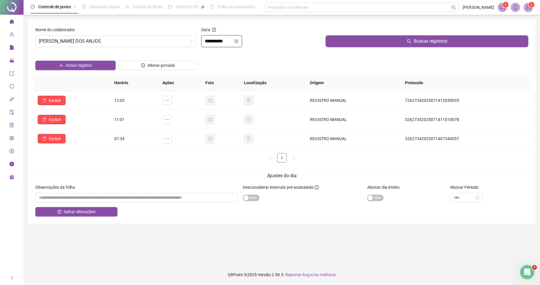
click at [219, 41] on input "**********" at bounding box center [219, 41] width 28 height 7
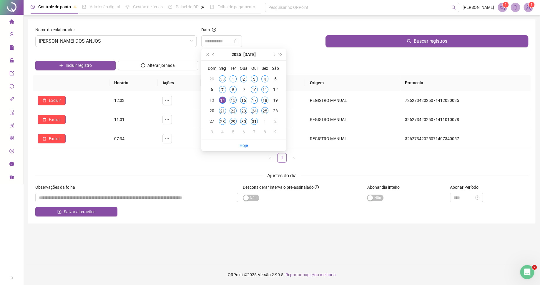
click at [233, 101] on div "15" at bounding box center [232, 99] width 7 height 7
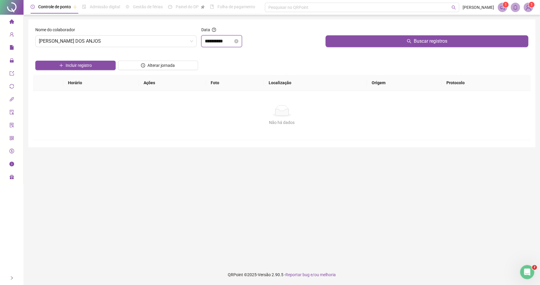
click at [224, 44] on input "**********" at bounding box center [219, 41] width 28 height 7
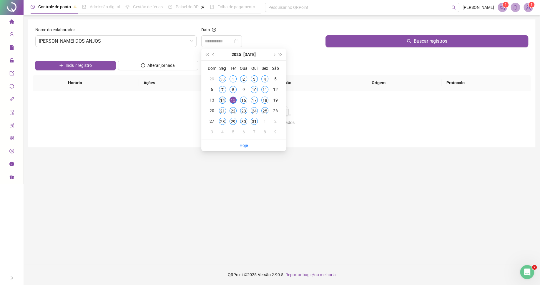
click at [223, 100] on div "14" at bounding box center [222, 99] width 7 height 7
type input "**********"
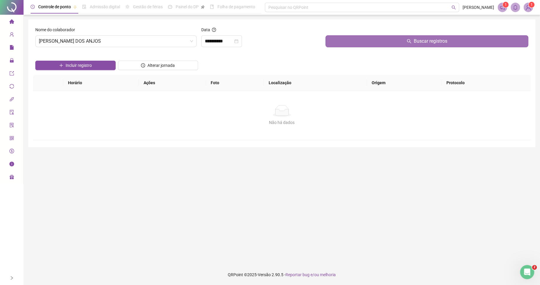
click at [350, 42] on button "Buscar registros" at bounding box center [426, 41] width 203 height 12
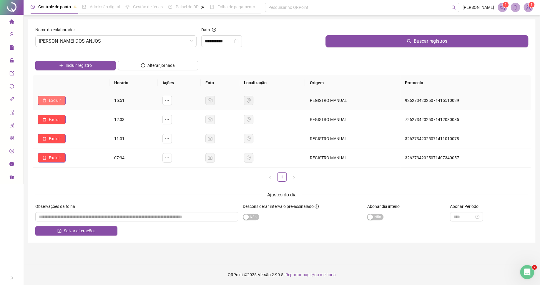
click at [54, 104] on button "Excluir" at bounding box center [52, 100] width 28 height 9
click at [72, 84] on span "Sim" at bounding box center [71, 85] width 7 height 6
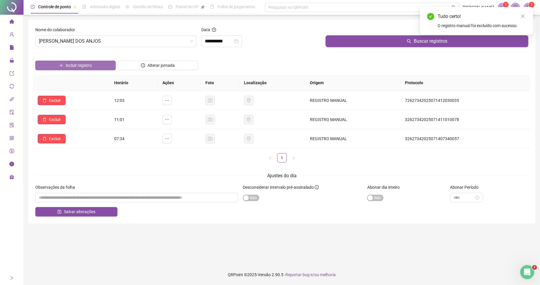
click at [99, 67] on button "Incluir registro" at bounding box center [75, 65] width 80 height 9
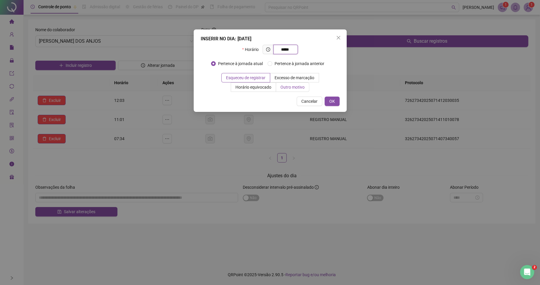
type input "*****"
click at [284, 90] on label "Outro motivo" at bounding box center [292, 86] width 33 height 9
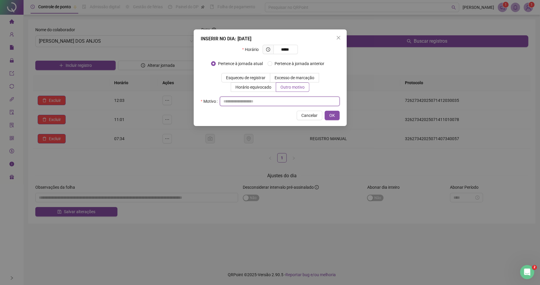
click at [284, 104] on input "text" at bounding box center [280, 100] width 120 height 9
type input "*"
click at [338, 115] on button "OK" at bounding box center [331, 115] width 15 height 9
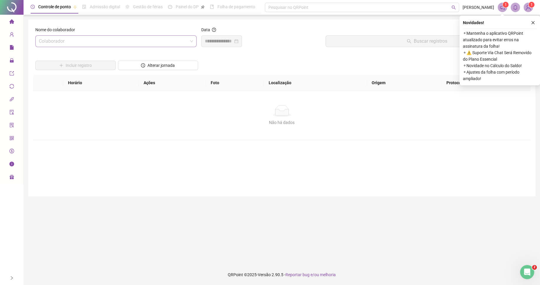
click at [185, 44] on input "search" at bounding box center [113, 41] width 149 height 11
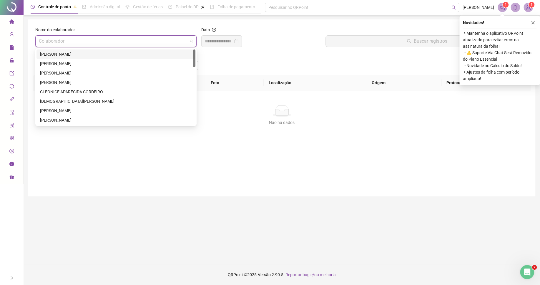
click at [266, 76] on th "Localização" at bounding box center [315, 83] width 103 height 16
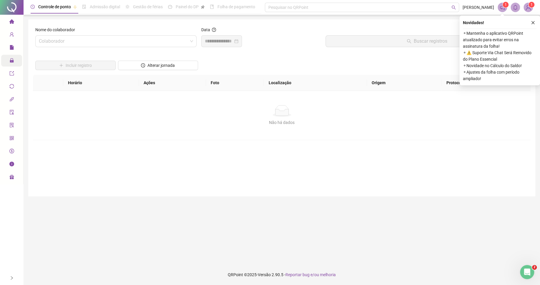
click at [17, 61] on span "Administração" at bounding box center [30, 60] width 27 height 5
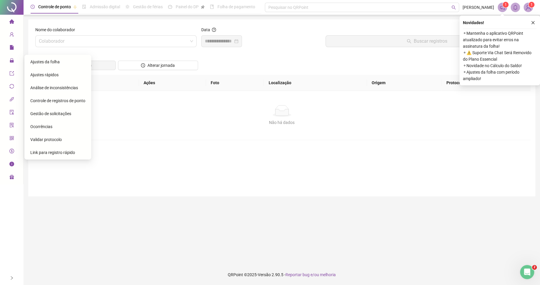
click at [47, 60] on span "Ajustes da folha" at bounding box center [44, 61] width 29 height 5
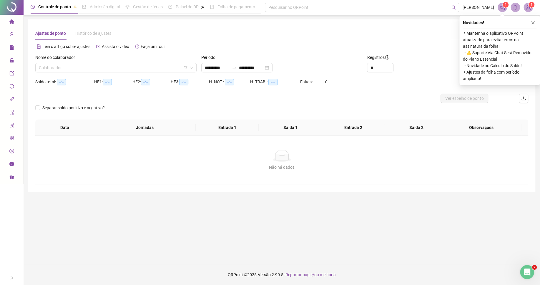
type input "**********"
click at [125, 71] on input "search" at bounding box center [113, 67] width 149 height 9
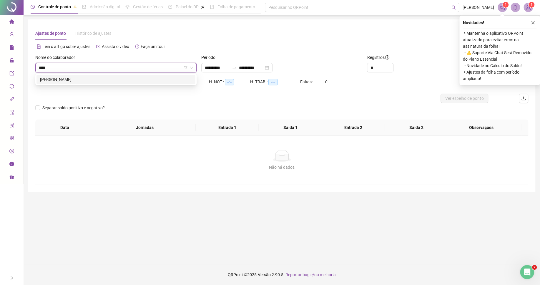
type input "*****"
click at [131, 76] on div "[PERSON_NAME]" at bounding box center [116, 79] width 152 height 6
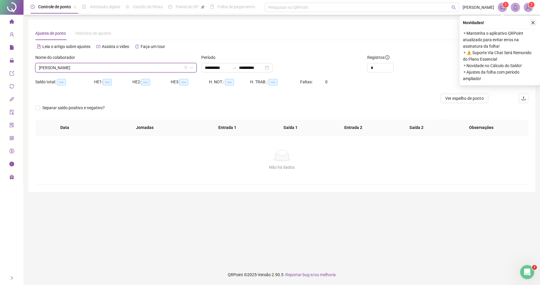
click at [531, 25] on button "button" at bounding box center [532, 22] width 7 height 7
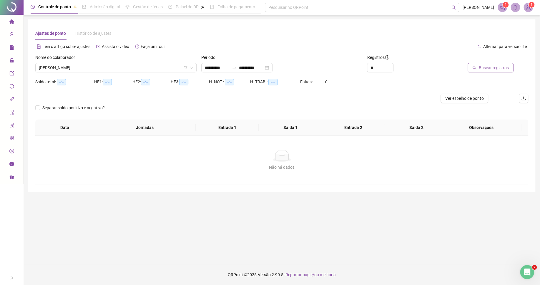
click at [495, 66] on span "Buscar registros" at bounding box center [494, 67] width 30 height 6
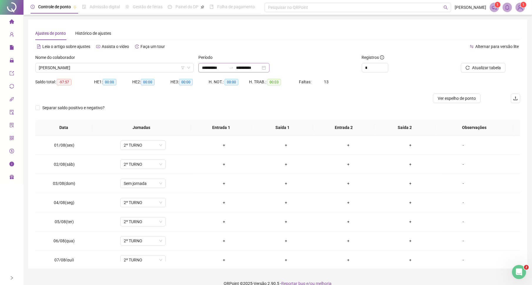
click at [234, 70] on div "**********" at bounding box center [234, 67] width 71 height 9
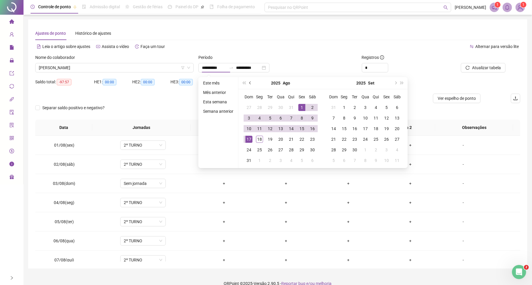
click at [250, 82] on span "prev-year" at bounding box center [250, 82] width 3 height 3
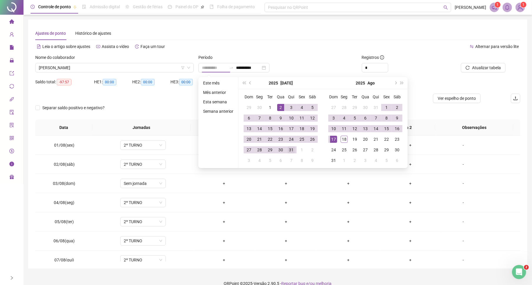
click at [270, 108] on div "1" at bounding box center [270, 107] width 7 height 7
type input "**********"
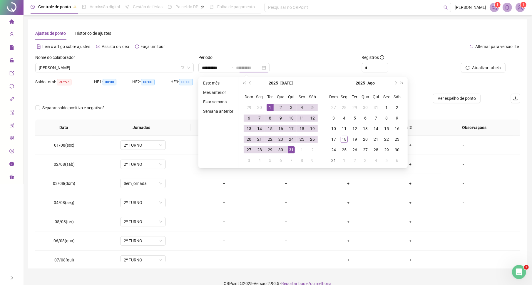
click at [291, 149] on div "31" at bounding box center [291, 149] width 7 height 7
type input "**********"
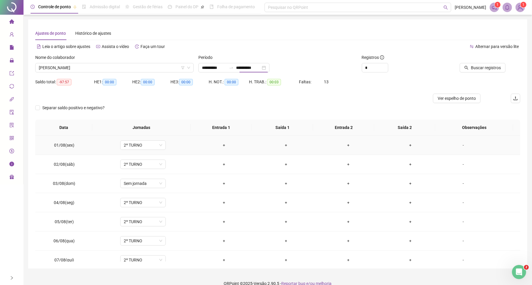
click at [415, 76] on div "Registros *" at bounding box center [401, 65] width 82 height 23
click at [479, 65] on span "Buscar registros" at bounding box center [486, 67] width 30 height 6
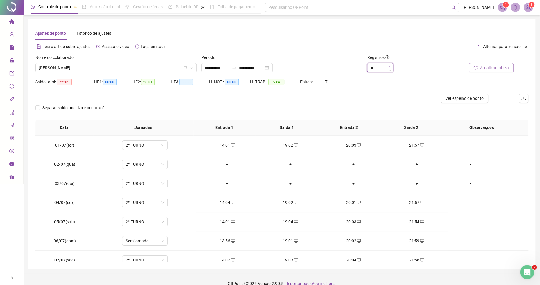
click at [389, 65] on icon "up" at bounding box center [390, 66] width 2 height 2
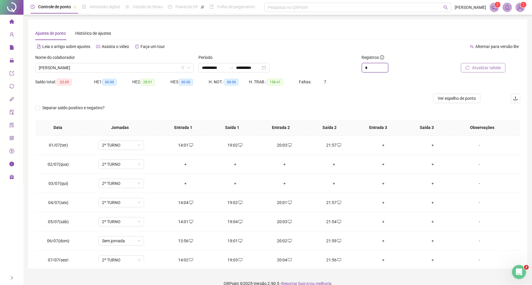
type input "*"
click at [524, 136] on div "**********" at bounding box center [277, 143] width 499 height 249
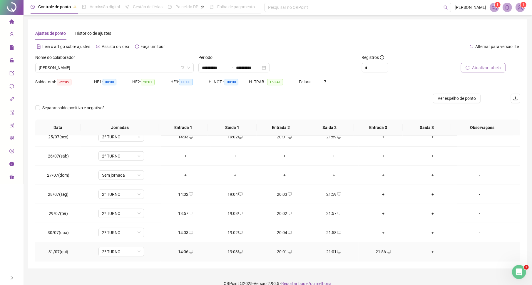
click at [288, 252] on icon "desktop" at bounding box center [290, 252] width 4 height 4
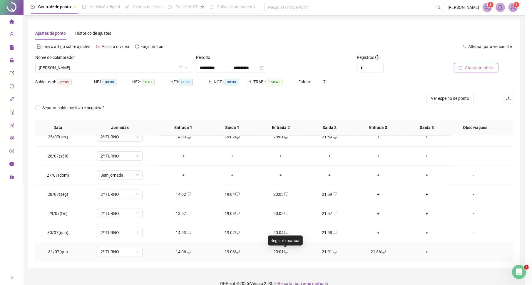
type input "**********"
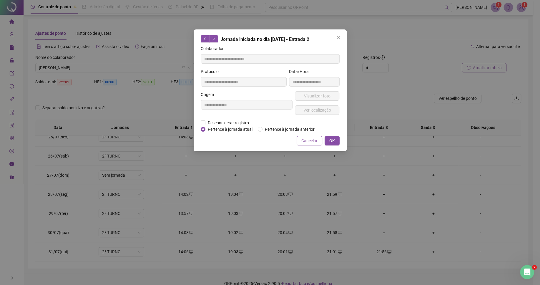
click at [312, 140] on span "Cancelar" at bounding box center [309, 140] width 16 height 6
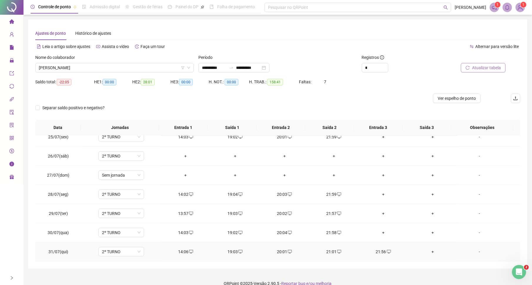
click at [330, 252] on div "21:01" at bounding box center [334, 251] width 40 height 6
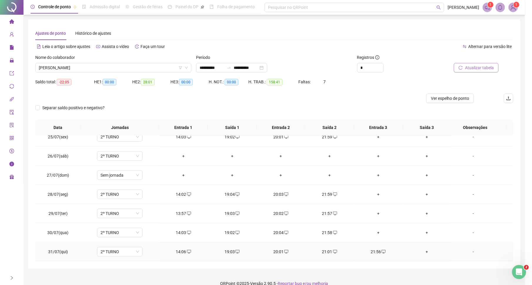
type input "**********"
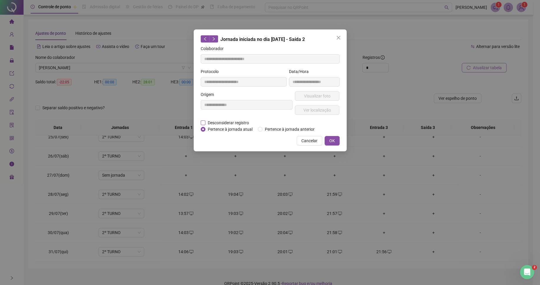
click at [227, 124] on span "Desconsiderar registro" at bounding box center [228, 122] width 46 height 6
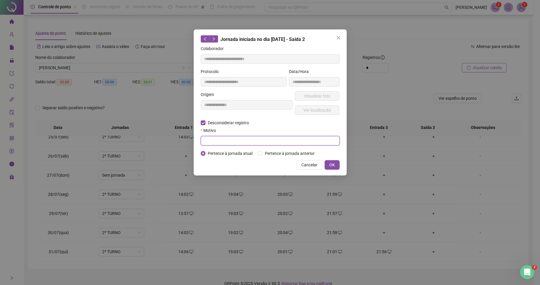
click at [228, 141] on input "text" at bounding box center [270, 140] width 139 height 9
type input "*"
click at [331, 166] on span "OK" at bounding box center [332, 164] width 6 height 6
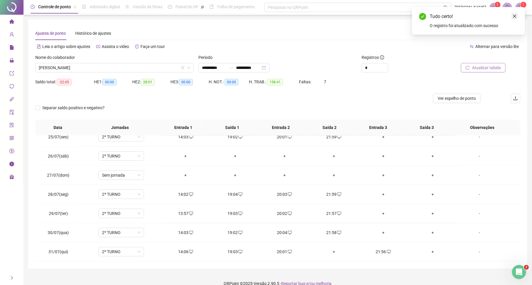
click at [514, 16] on icon "close" at bounding box center [515, 16] width 4 height 4
click at [488, 67] on span "Atualizar tabela" at bounding box center [486, 67] width 29 height 6
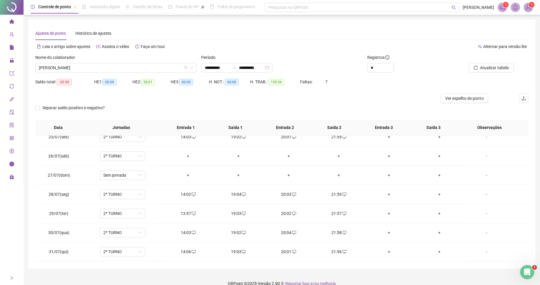
drag, startPoint x: 521, startPoint y: 212, endPoint x: 518, endPoint y: 141, distance: 71.2
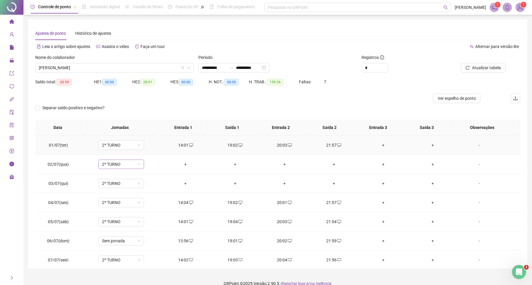
click at [123, 162] on span "2º TURNO" at bounding box center [121, 164] width 39 height 9
type input "*"
click at [115, 205] on div "Folga" at bounding box center [124, 205] width 39 height 6
click at [144, 148] on span "Sim" at bounding box center [147, 149] width 7 height 6
click at [121, 185] on span "2º TURNO" at bounding box center [121, 183] width 39 height 9
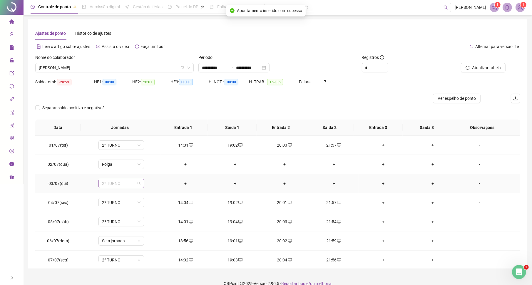
type input "*"
click at [113, 226] on div "Folga" at bounding box center [124, 224] width 39 height 6
click at [114, 226] on span "2º TURNO" at bounding box center [121, 221] width 39 height 9
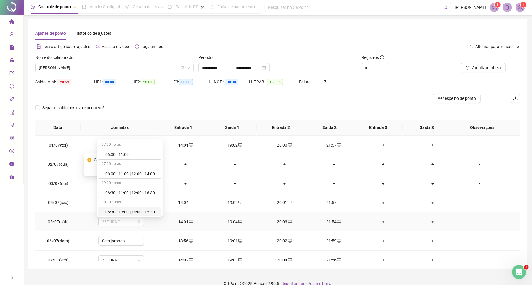
click at [185, 115] on div "Separar saldo positivo e negativo?" at bounding box center [277, 111] width 485 height 16
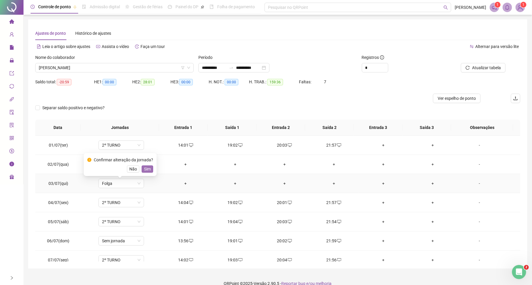
click at [147, 169] on span "Sim" at bounding box center [147, 169] width 7 height 6
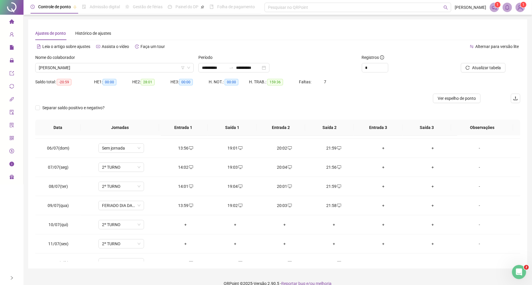
scroll to position [97, 0]
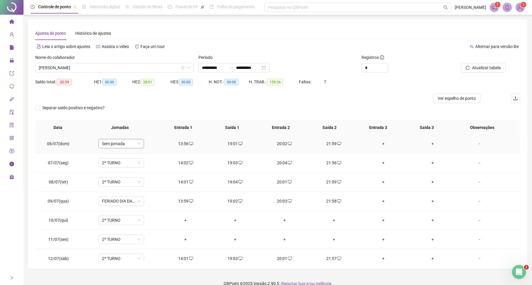
click at [121, 144] on span "Sem jornada" at bounding box center [121, 143] width 39 height 9
type input "*"
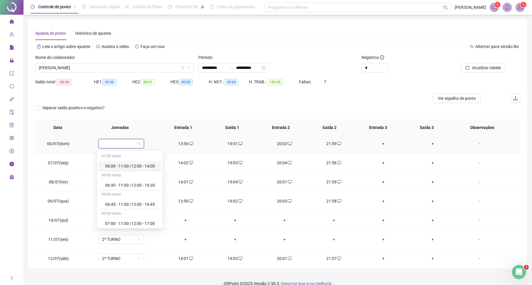
type input "*"
click at [125, 205] on div "2º TURNO" at bounding box center [131, 203] width 53 height 6
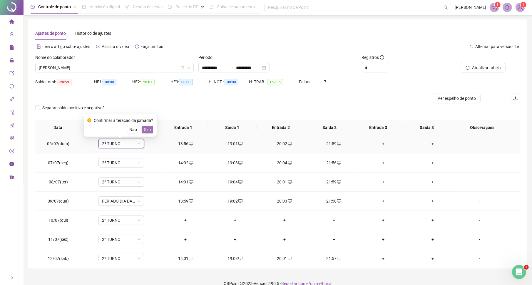
click at [144, 130] on span "Sim" at bounding box center [147, 129] width 7 height 6
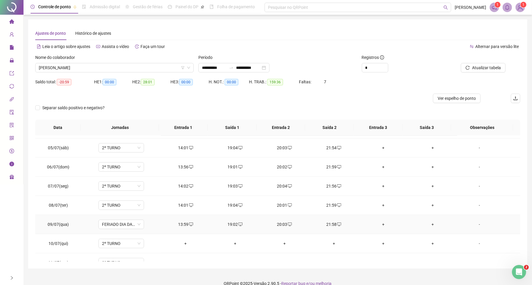
scroll to position [107, 0]
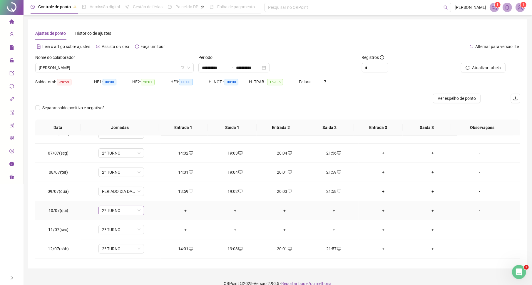
click at [117, 212] on span "2º TURNO" at bounding box center [121, 210] width 39 height 9
type input "*"
click at [118, 183] on div "Folga" at bounding box center [124, 181] width 39 height 6
click at [148, 197] on span "Sim" at bounding box center [147, 197] width 7 height 6
click at [126, 234] on span "2º TURNO" at bounding box center [121, 229] width 39 height 9
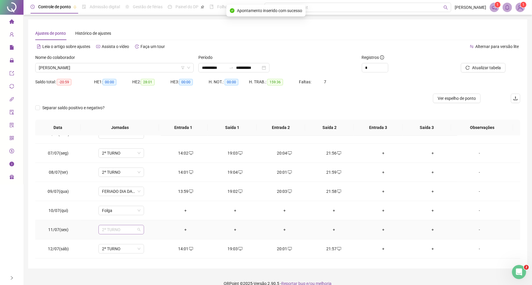
type input "*"
click at [114, 201] on div "Folga" at bounding box center [124, 200] width 39 height 6
click at [149, 216] on span "Sim" at bounding box center [147, 216] width 7 height 6
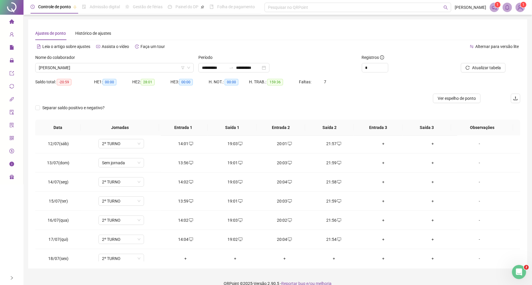
scroll to position [218, 0]
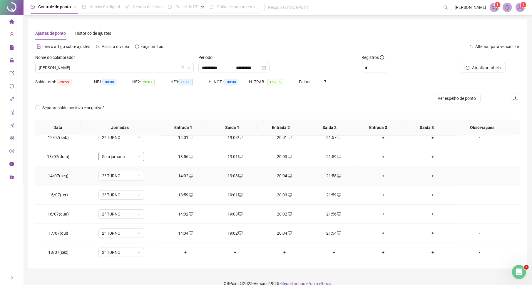
click at [133, 160] on span "Sem jornada" at bounding box center [121, 156] width 39 height 9
type input "*"
click at [116, 215] on div "2º TURNO" at bounding box center [131, 216] width 53 height 6
click at [145, 144] on span "Sim" at bounding box center [147, 143] width 7 height 6
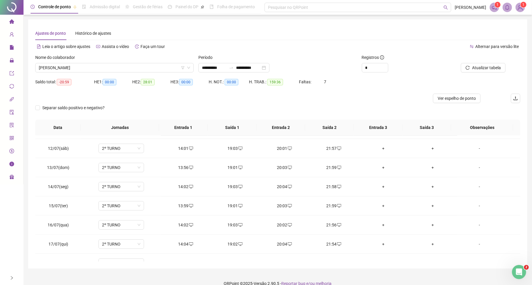
scroll to position [214, 0]
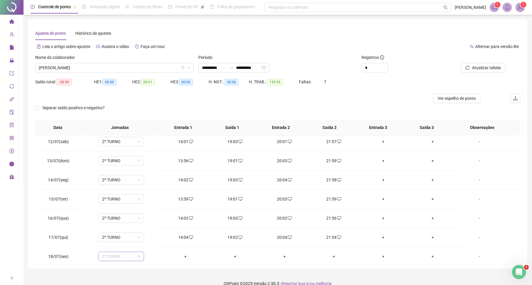
click at [113, 252] on span "2º TURNO" at bounding box center [121, 256] width 39 height 9
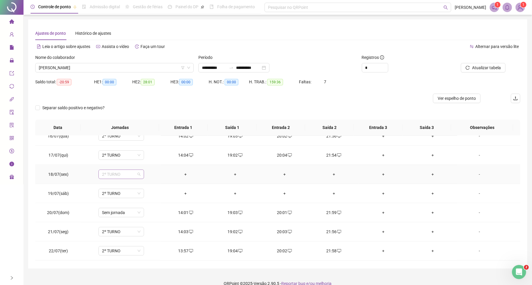
type input "*"
click at [117, 216] on div "Folga" at bounding box center [124, 217] width 39 height 6
click at [146, 161] on span "Sim" at bounding box center [147, 161] width 7 height 6
click at [119, 195] on span "2º TURNO" at bounding box center [121, 193] width 39 height 9
type input "*"
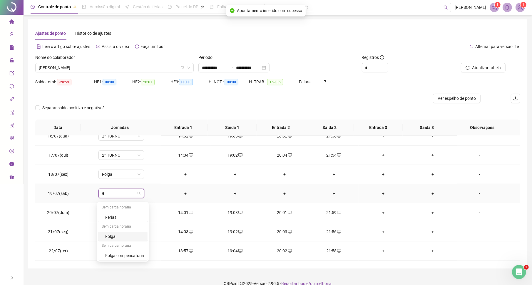
click at [112, 236] on div "Folga" at bounding box center [124, 236] width 39 height 6
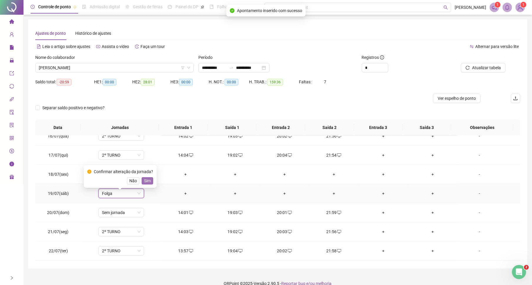
click at [142, 181] on button "Sim" at bounding box center [147, 180] width 11 height 7
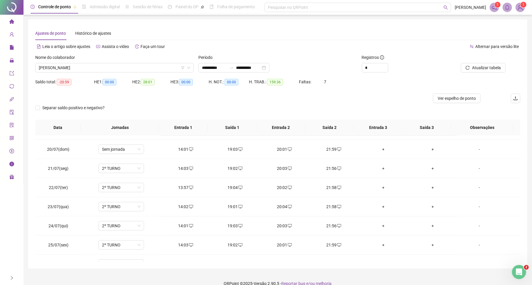
scroll to position [364, 0]
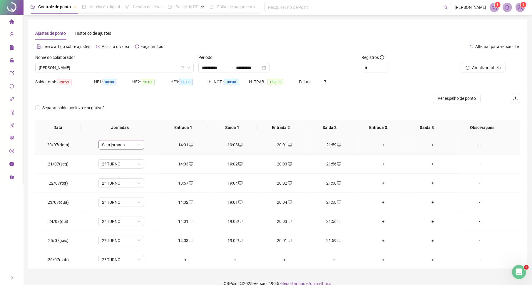
click at [129, 149] on span "Sem jornada" at bounding box center [121, 144] width 39 height 9
type input "*"
click at [126, 204] on div "2º TURNO" at bounding box center [131, 206] width 53 height 6
click at [142, 131] on button "Sim" at bounding box center [147, 132] width 11 height 7
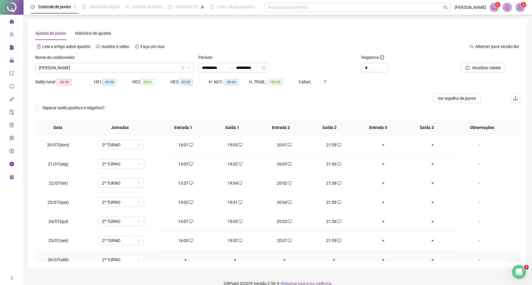
scroll to position [446, 0]
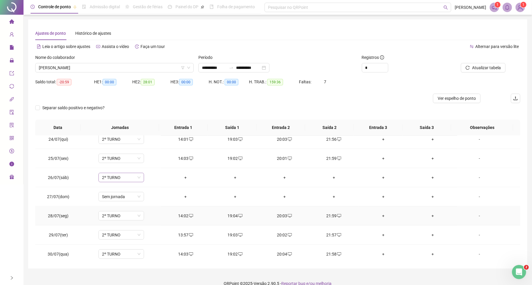
click at [125, 178] on span "2º TURNO" at bounding box center [121, 177] width 39 height 9
type input "*"
click at [119, 226] on div "Folga" at bounding box center [122, 221] width 49 height 10
click at [147, 169] on button "Sim" at bounding box center [147, 165] width 11 height 7
click at [117, 201] on span "Sem jornada" at bounding box center [121, 196] width 39 height 9
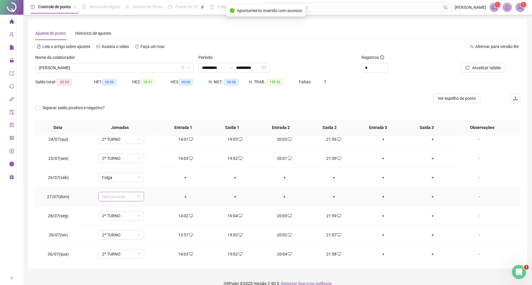
type input "*"
click at [116, 241] on div "Folga" at bounding box center [124, 240] width 39 height 6
click at [148, 185] on span "Sim" at bounding box center [147, 185] width 7 height 6
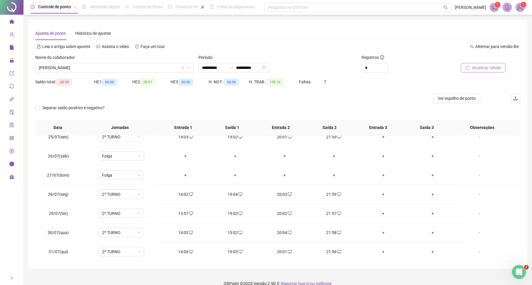
click at [491, 70] on span "Atualizar tabela" at bounding box center [486, 67] width 29 height 6
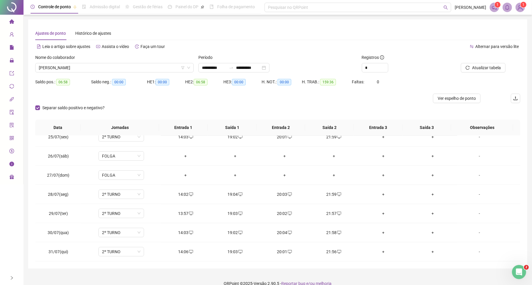
scroll to position [0, 0]
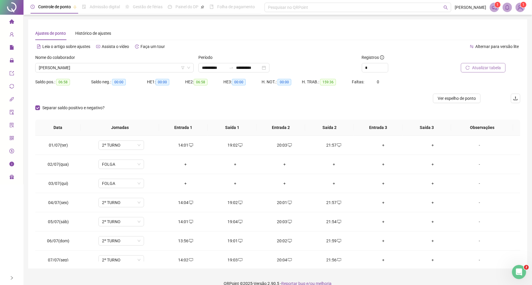
click at [492, 68] on span "Atualizar tabela" at bounding box center [486, 67] width 29 height 6
click at [478, 66] on span "Atualizar tabela" at bounding box center [486, 67] width 29 height 6
click at [369, 101] on div at bounding box center [217, 98] width 364 height 9
click at [134, 65] on span "[PERSON_NAME]" at bounding box center [114, 67] width 151 height 9
type input "**"
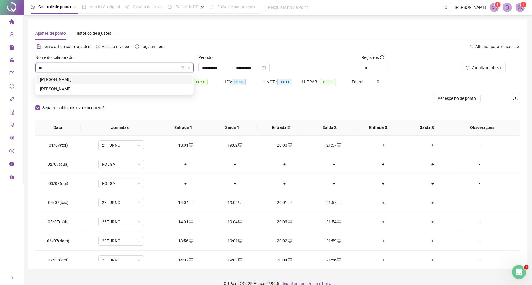
click at [117, 79] on div "[PERSON_NAME]" at bounding box center [114, 79] width 149 height 6
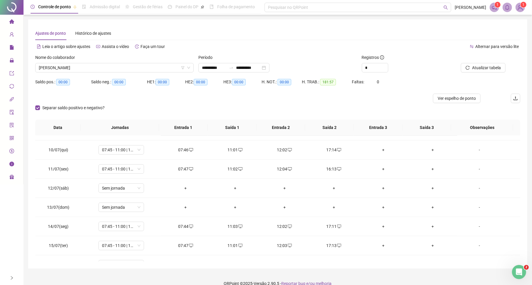
scroll to position [174, 0]
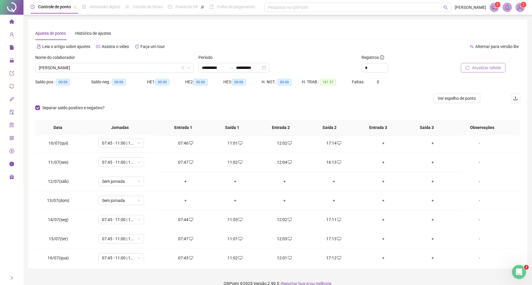
click at [484, 69] on span "Atualizar tabela" at bounding box center [486, 67] width 29 height 6
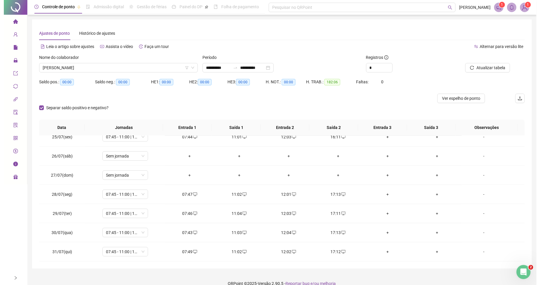
scroll to position [0, 0]
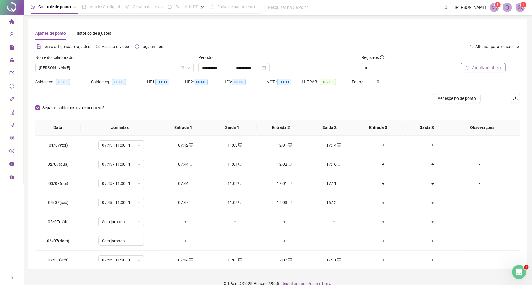
click at [492, 70] on span "Atualizar tabela" at bounding box center [486, 67] width 29 height 6
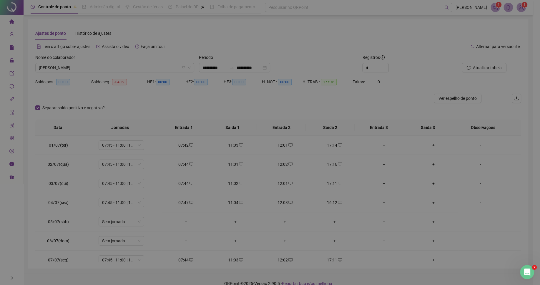
scroll to position [375, 0]
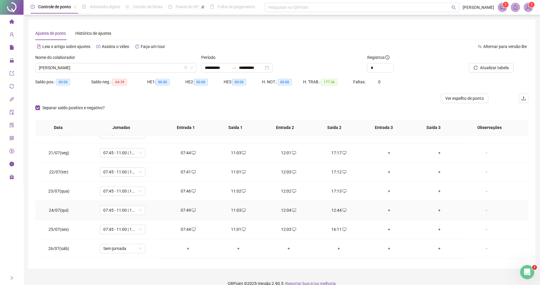
click at [474, 213] on div "-" at bounding box center [486, 210] width 35 height 6
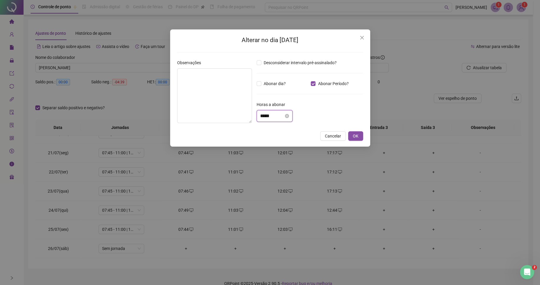
drag, startPoint x: 261, startPoint y: 117, endPoint x: 264, endPoint y: 119, distance: 3.9
click at [264, 119] on input "*****" at bounding box center [272, 115] width 24 height 7
click at [263, 119] on input "*****" at bounding box center [272, 115] width 24 height 7
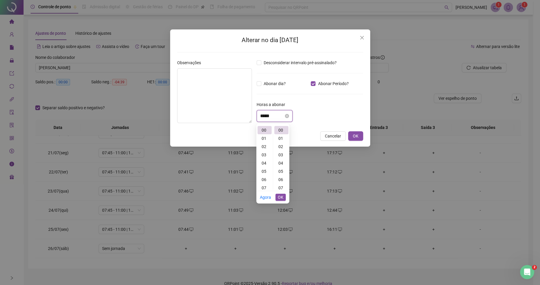
click at [263, 119] on input "*****" at bounding box center [272, 115] width 24 height 7
click at [264, 160] on div "04" at bounding box center [264, 163] width 14 height 8
click at [280, 200] on div "39" at bounding box center [281, 204] width 14 height 8
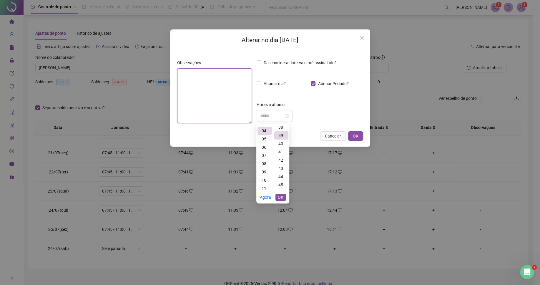
click at [204, 103] on textarea at bounding box center [214, 95] width 75 height 55
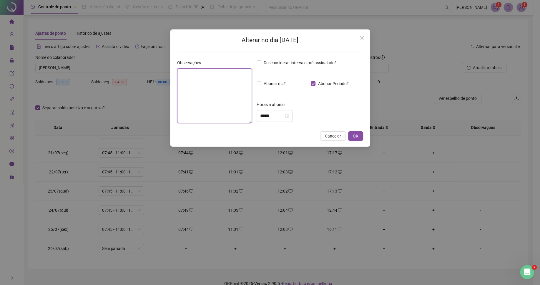
type input "*****"
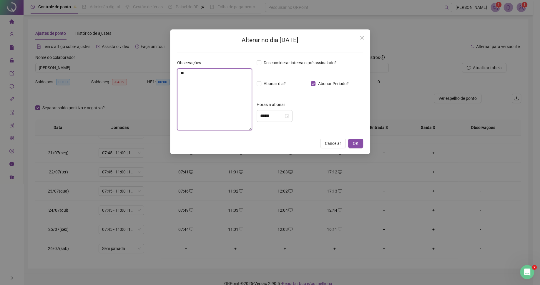
type textarea "*"
type textarea "**********"
click at [356, 142] on span "OK" at bounding box center [356, 143] width 6 height 6
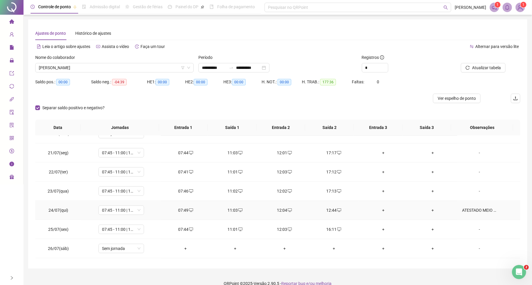
drag, startPoint x: 467, startPoint y: 214, endPoint x: 460, endPoint y: 213, distance: 6.8
click at [468, 213] on div "ATESTADO MEIO PERÍODO" at bounding box center [479, 210] width 35 height 6
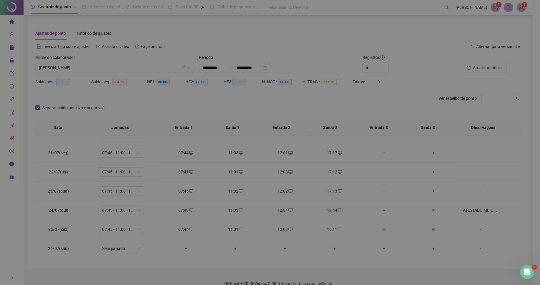
type textarea "**********"
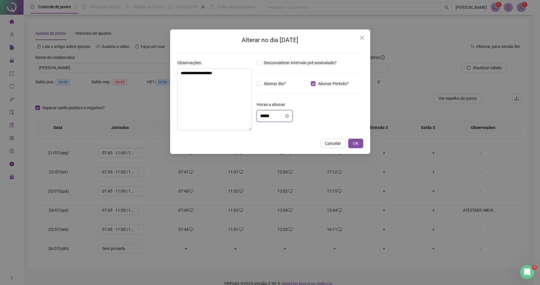
click at [264, 117] on input "*****" at bounding box center [272, 115] width 24 height 7
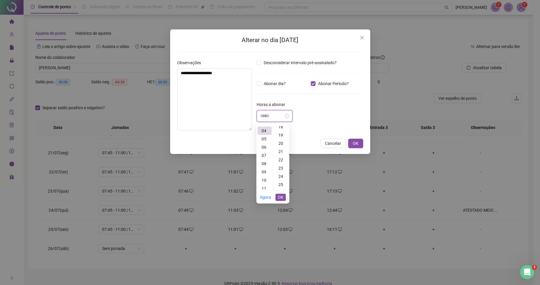
scroll to position [279, 0]
click at [281, 174] on div "39" at bounding box center [281, 172] width 14 height 8
type input "*****"
click at [282, 198] on span "OK" at bounding box center [281, 197] width 6 height 6
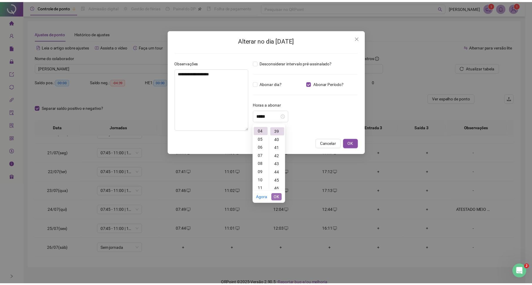
scroll to position [321, 0]
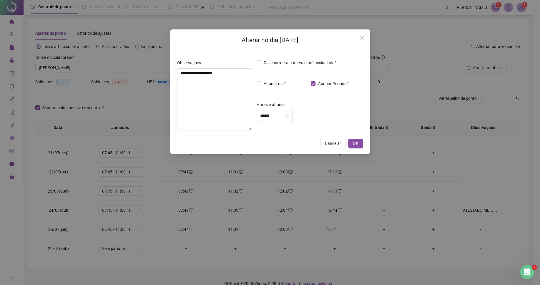
click at [329, 113] on div "*****" at bounding box center [309, 116] width 106 height 12
click at [353, 141] on span "OK" at bounding box center [356, 143] width 6 height 6
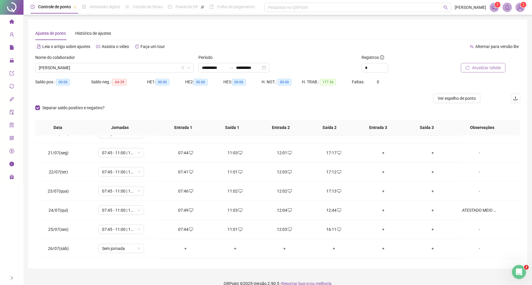
click at [494, 67] on span "Atualizar tabela" at bounding box center [486, 67] width 29 height 6
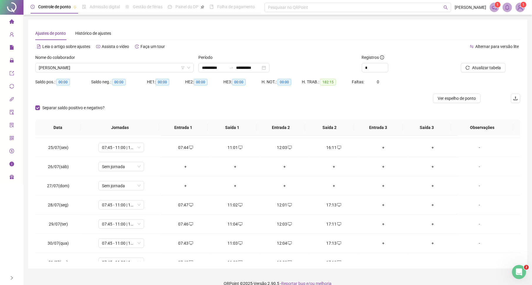
scroll to position [461, 0]
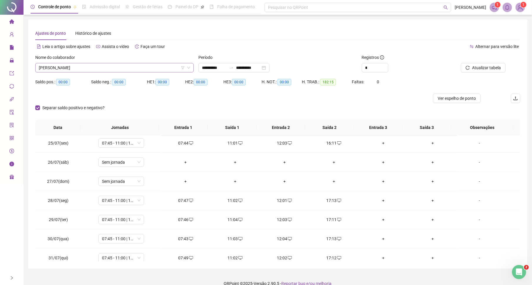
click at [126, 71] on span "[PERSON_NAME]" at bounding box center [114, 67] width 151 height 9
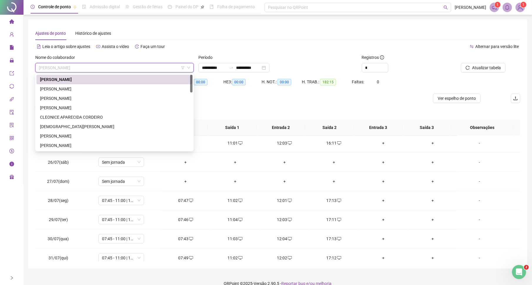
click at [75, 97] on div "[PERSON_NAME]" at bounding box center [114, 98] width 149 height 6
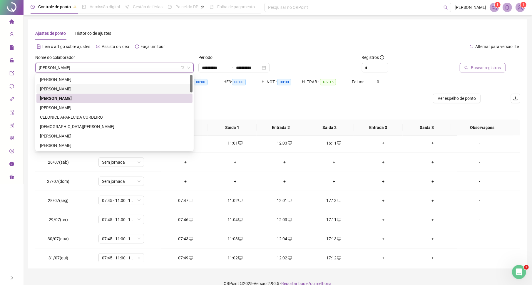
click at [485, 66] on span "Buscar registros" at bounding box center [486, 67] width 30 height 6
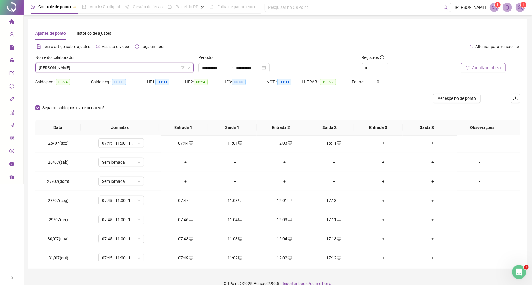
click at [493, 66] on span "Atualizar tabela" at bounding box center [486, 67] width 29 height 6
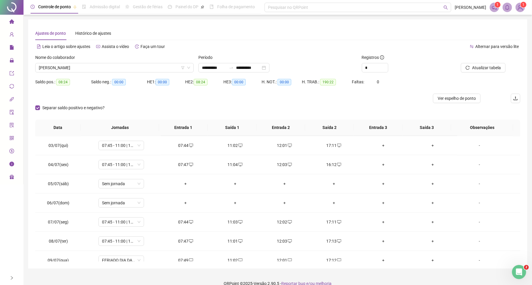
scroll to position [56, 0]
click at [479, 67] on span "Atualizar tabela" at bounding box center [486, 67] width 29 height 6
click at [493, 66] on span "Atualizar tabela" at bounding box center [486, 67] width 29 height 6
click at [498, 69] on span "Atualizar tabela" at bounding box center [486, 67] width 29 height 6
click at [491, 66] on span "Atualizar tabela" at bounding box center [486, 67] width 29 height 6
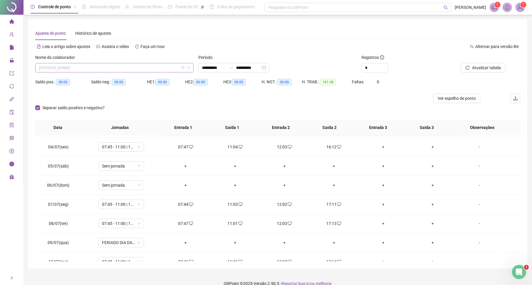
click at [101, 70] on span "[PERSON_NAME]" at bounding box center [114, 67] width 151 height 9
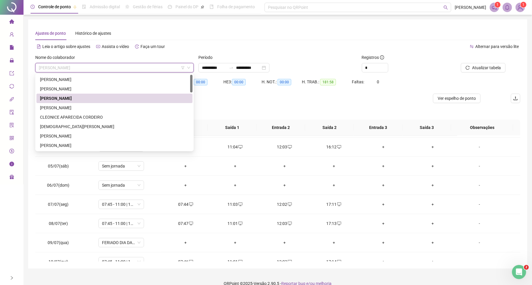
click at [72, 107] on div "[PERSON_NAME]" at bounding box center [114, 107] width 149 height 6
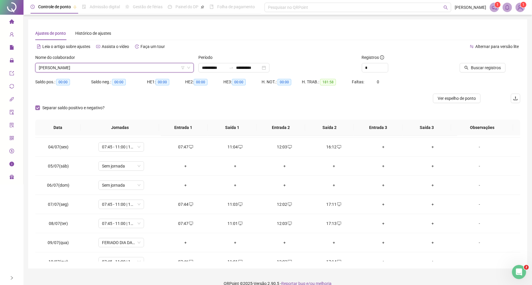
click at [467, 68] on icon "search" at bounding box center [467, 68] width 4 height 4
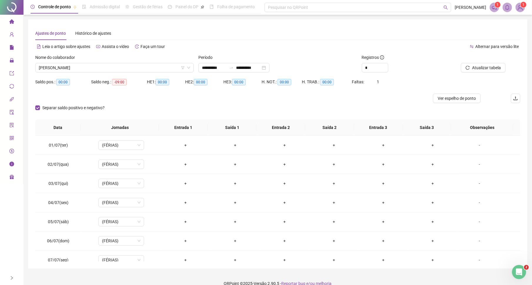
scroll to position [471, 0]
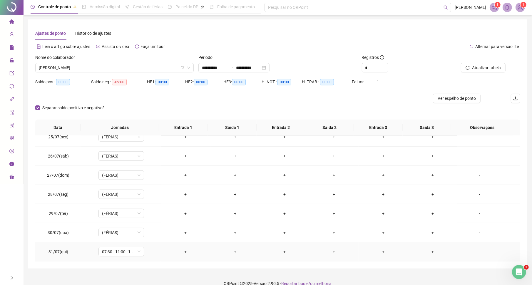
click at [184, 250] on div "+" at bounding box center [186, 251] width 40 height 6
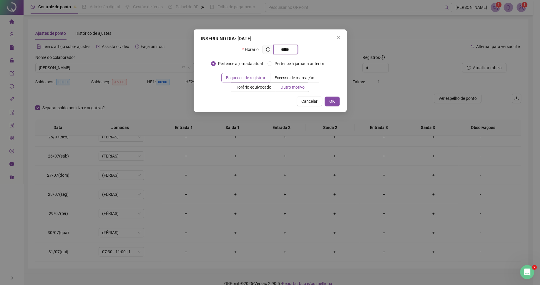
type input "*****"
click at [290, 88] on span "Outro motivo" at bounding box center [292, 87] width 24 height 5
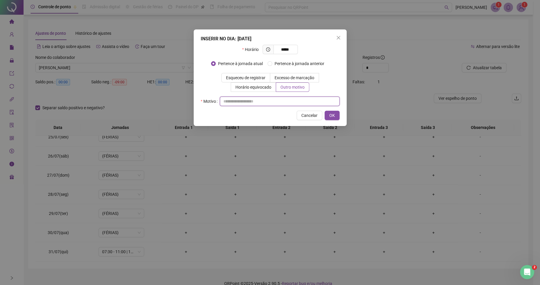
click at [289, 100] on input "text" at bounding box center [280, 100] width 120 height 9
type input "*"
click at [329, 116] on span "OK" at bounding box center [332, 115] width 6 height 6
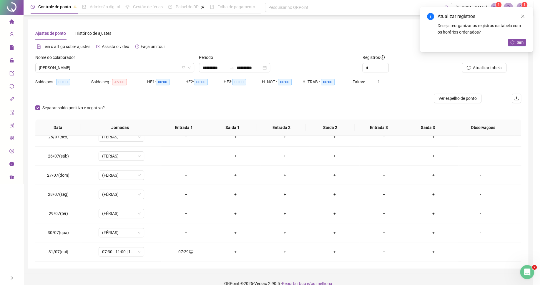
click at [232, 252] on div "+" at bounding box center [235, 251] width 40 height 6
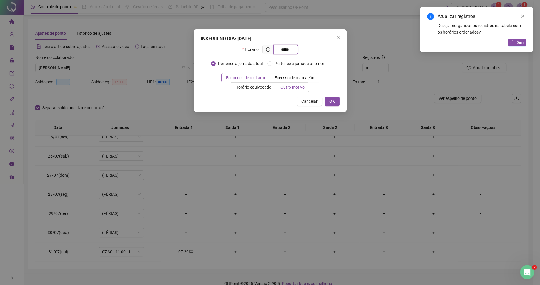
type input "*****"
click at [283, 89] on span "Outro motivo" at bounding box center [292, 87] width 24 height 5
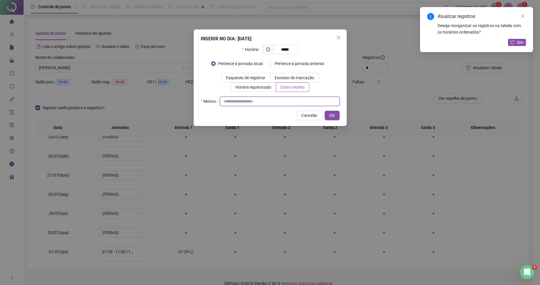
click at [283, 99] on input "text" at bounding box center [280, 100] width 120 height 9
type input "*"
click at [326, 114] on button "OK" at bounding box center [331, 115] width 15 height 9
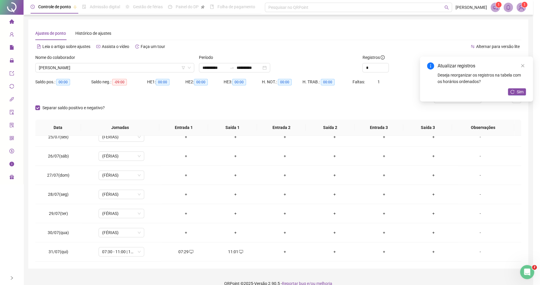
click at [281, 253] on div "+" at bounding box center [285, 251] width 40 height 6
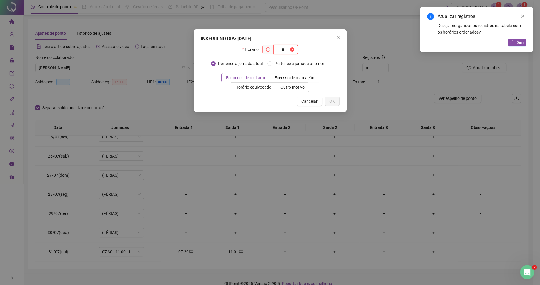
type input "*"
type input "*****"
click at [292, 89] on span "Outro motivo" at bounding box center [292, 87] width 24 height 5
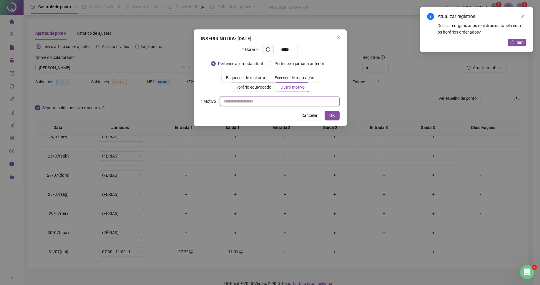
click at [290, 100] on input "text" at bounding box center [280, 100] width 120 height 9
type input "*"
click at [329, 117] on button "OK" at bounding box center [331, 115] width 15 height 9
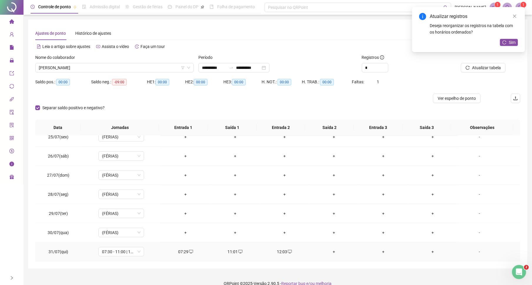
click at [331, 253] on div "+" at bounding box center [334, 251] width 40 height 6
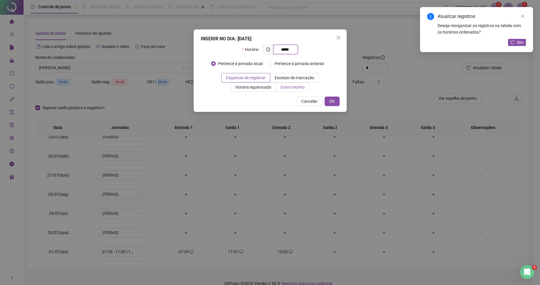
type input "*****"
click at [287, 89] on span "Outro motivo" at bounding box center [292, 87] width 24 height 5
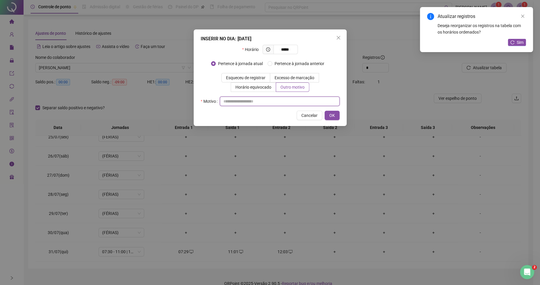
click at [299, 106] on input "text" at bounding box center [280, 100] width 120 height 9
type input "*"
click at [331, 116] on span "OK" at bounding box center [332, 115] width 6 height 6
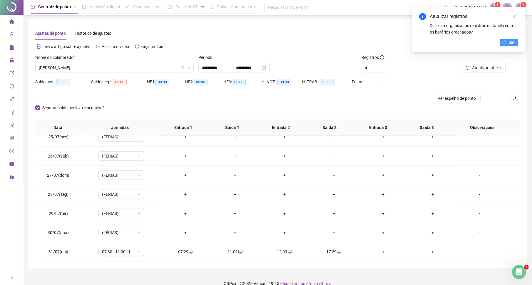
click at [516, 43] on span "Sim" at bounding box center [512, 42] width 7 height 6
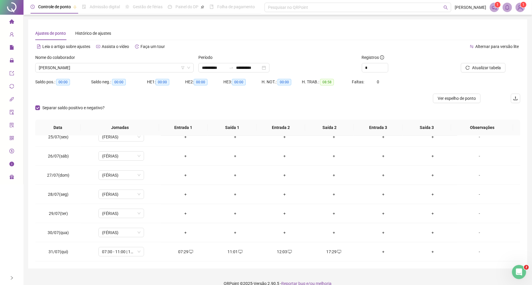
scroll to position [0, 0]
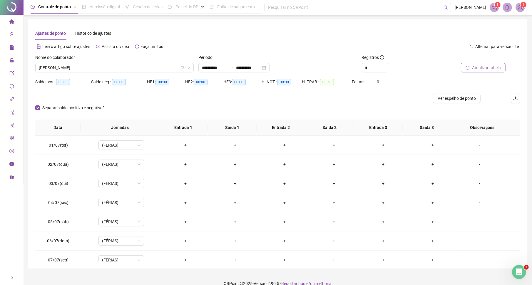
click at [486, 67] on span "Atualizar tabela" at bounding box center [486, 67] width 29 height 6
click at [103, 66] on span "[PERSON_NAME]" at bounding box center [114, 67] width 151 height 9
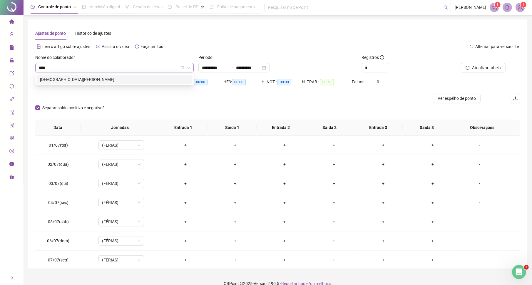
type input "*****"
click at [103, 77] on div "[DEMOGRAPHIC_DATA][PERSON_NAME]" at bounding box center [114, 79] width 149 height 6
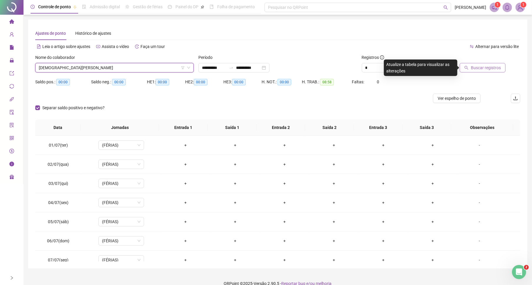
click at [487, 71] on button "Buscar registros" at bounding box center [483, 67] width 46 height 9
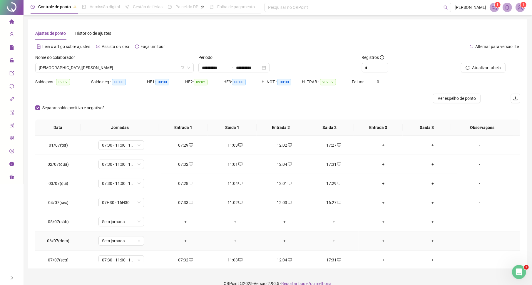
scroll to position [16, 0]
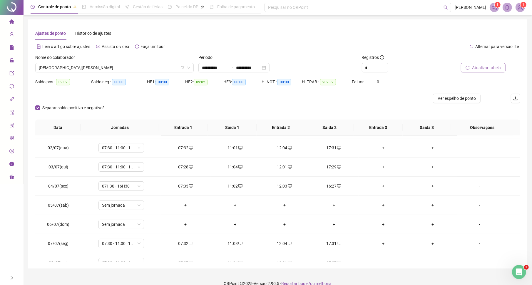
click at [484, 70] on span "Atualizar tabela" at bounding box center [486, 67] width 29 height 6
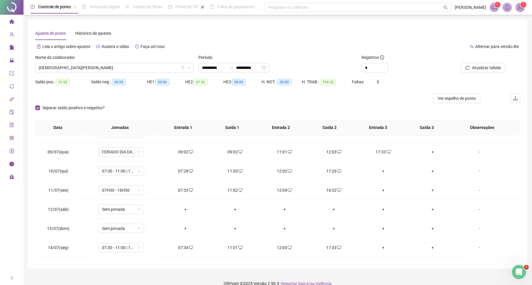
click at [229, 155] on div "09:02" at bounding box center [235, 152] width 40 height 6
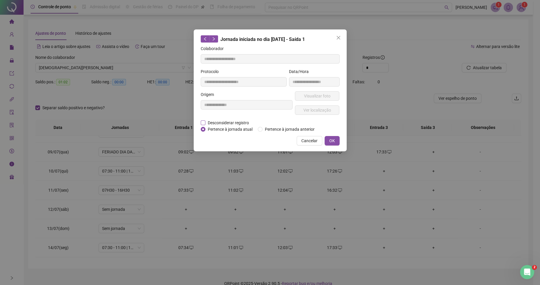
click at [244, 122] on span "Desconsiderar registro" at bounding box center [228, 122] width 46 height 6
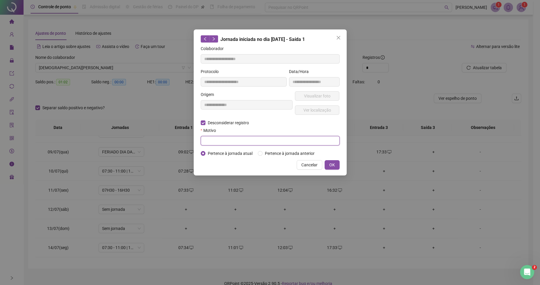
click at [242, 141] on input "text" at bounding box center [270, 140] width 139 height 9
type input "*"
click at [332, 167] on span "OK" at bounding box center [332, 164] width 6 height 6
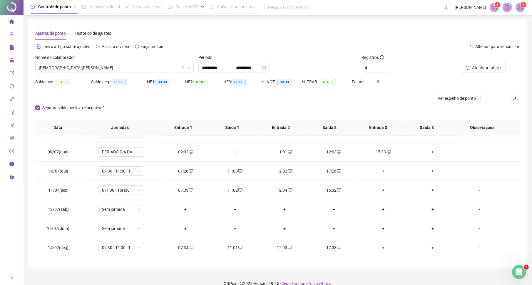
click at [403, 78] on div "Saldo pos.: 01:02 Saldo neg.: 00:00 HE 1: 00:00 HE 2: 01:02 HE 3: 00:00 H. NOT.…" at bounding box center [277, 85] width 485 height 16
click at [489, 65] on span "Atualizar tabela" at bounding box center [486, 67] width 29 height 6
click at [512, 82] on div "Saldo pos.: 07:29 Saldo neg.: 00:00 HE 1: 00:00 HE 2: 07:29 HE 3: 00:00 H. NOT.…" at bounding box center [277, 85] width 485 height 16
click at [157, 67] on span "[DEMOGRAPHIC_DATA][PERSON_NAME]" at bounding box center [114, 67] width 151 height 9
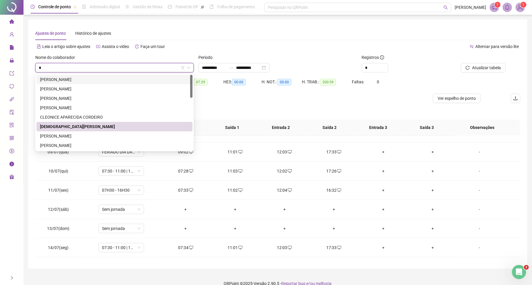
type input "*"
click at [229, 90] on div "HE 3: 00:00" at bounding box center [243, 85] width 38 height 16
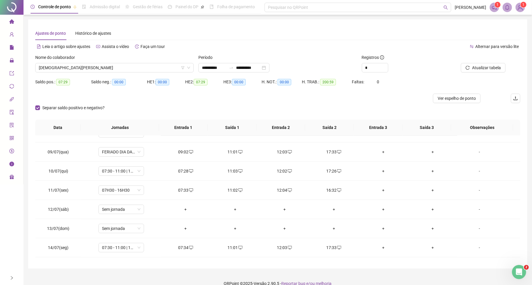
click at [130, 73] on div "Nome do colaborador [PERSON_NAME]" at bounding box center [114, 65] width 163 height 23
click at [132, 68] on span "[DEMOGRAPHIC_DATA][PERSON_NAME]" at bounding box center [114, 67] width 151 height 9
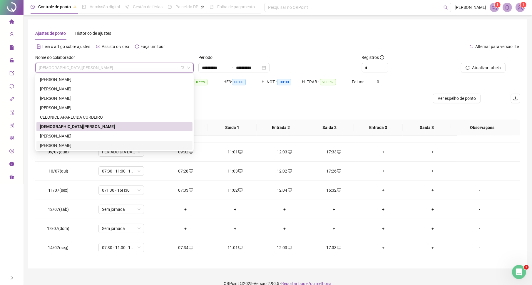
click at [83, 145] on div "[PERSON_NAME]" at bounding box center [114, 145] width 149 height 6
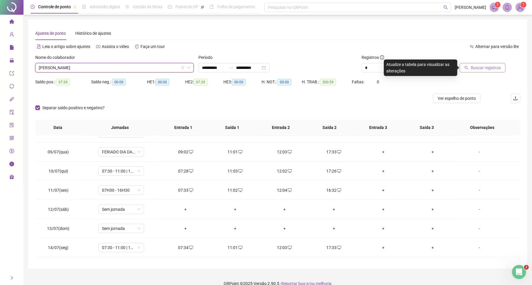
click at [487, 70] on span "Buscar registros" at bounding box center [486, 67] width 30 height 6
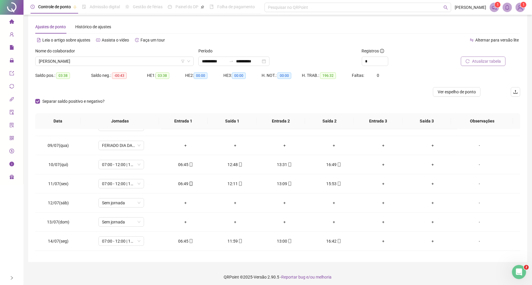
scroll to position [8, 0]
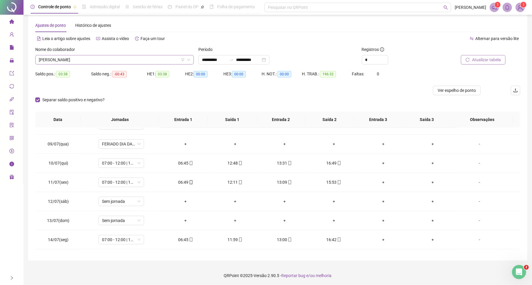
click at [163, 63] on span "[PERSON_NAME]" at bounding box center [114, 59] width 151 height 9
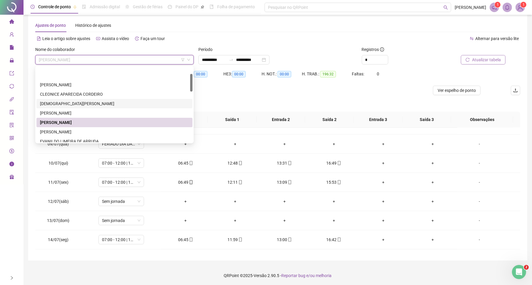
scroll to position [30, 0]
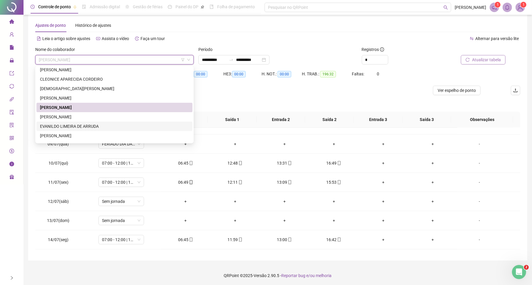
click at [64, 127] on div "EVANILDO LIMEIRA DE ARRUDA" at bounding box center [114, 126] width 149 height 6
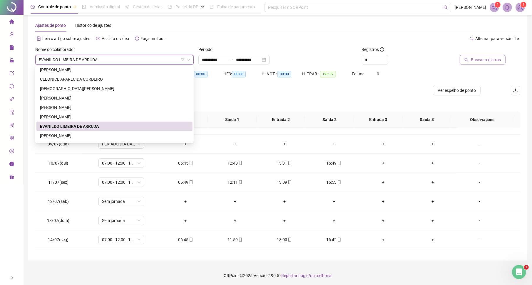
click at [481, 60] on span "Buscar registros" at bounding box center [486, 59] width 30 height 6
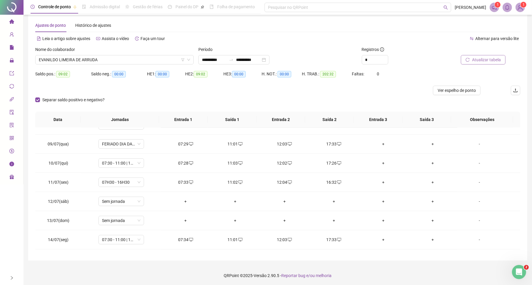
click at [487, 62] on span "Atualizar tabela" at bounding box center [486, 59] width 29 height 6
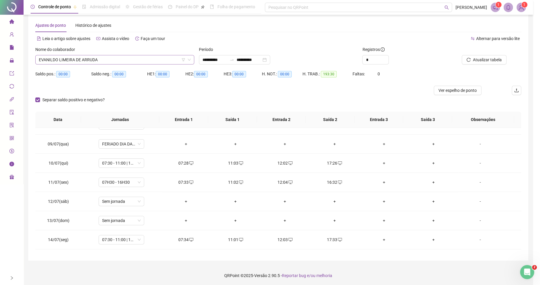
click at [116, 60] on span "EVANILDO LIMEIRA DE ARRUDA" at bounding box center [115, 59] width 152 height 9
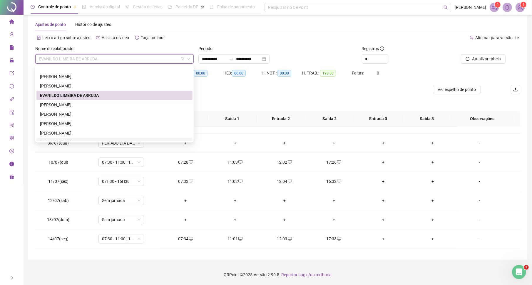
scroll to position [75, 0]
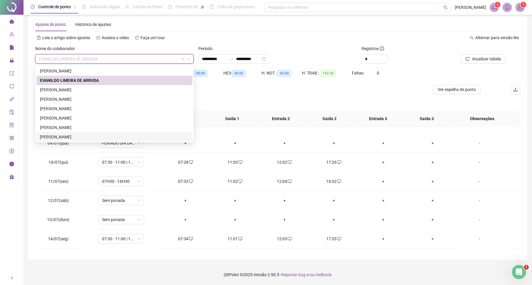
click at [62, 136] on div "[PERSON_NAME]" at bounding box center [114, 137] width 149 height 6
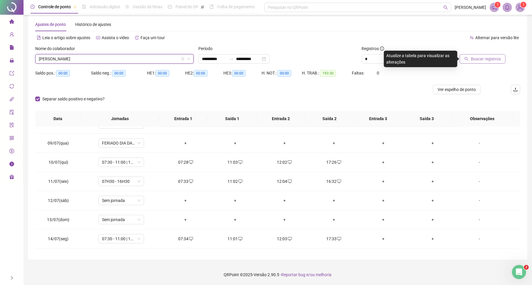
click at [474, 57] on span "Buscar registros" at bounding box center [486, 59] width 30 height 6
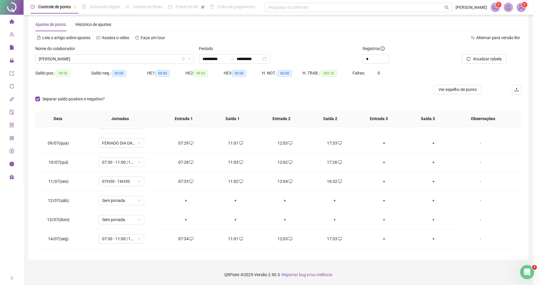
drag, startPoint x: 518, startPoint y: 171, endPoint x: 519, endPoint y: 166, distance: 4.5
click at [525, 167] on div "**********" at bounding box center [281, 135] width 507 height 249
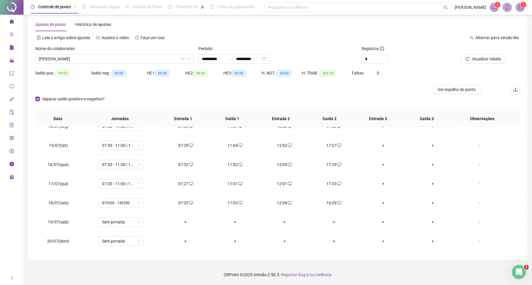
scroll to position [0, 0]
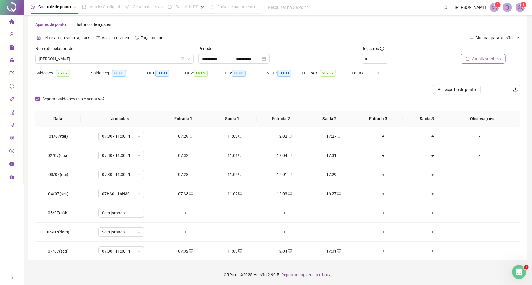
click at [489, 58] on span "Atualizar tabela" at bounding box center [486, 59] width 29 height 6
click at [157, 59] on span "[PERSON_NAME]" at bounding box center [114, 58] width 151 height 9
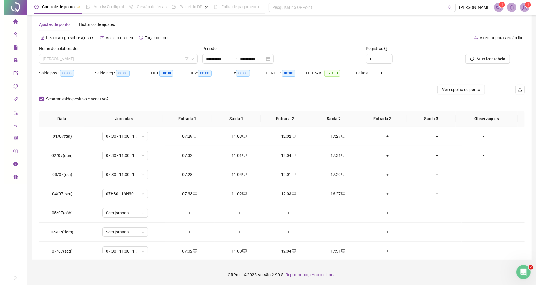
scroll to position [75, 0]
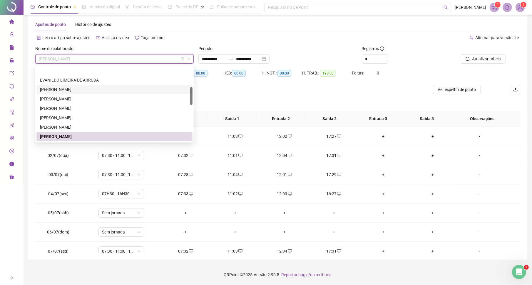
click at [71, 143] on div "[PERSON_NAME]" at bounding box center [114, 146] width 149 height 6
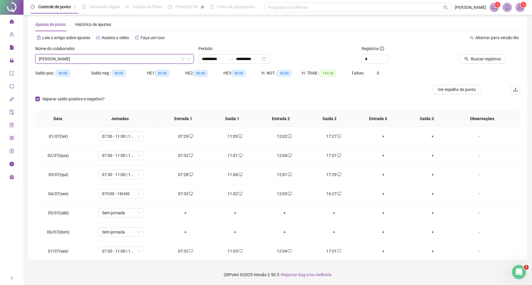
click at [477, 59] on span "Buscar registros" at bounding box center [486, 59] width 30 height 6
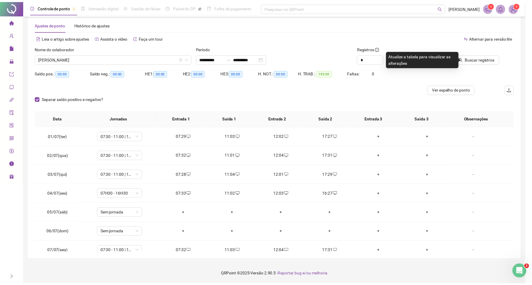
scroll to position [0, 0]
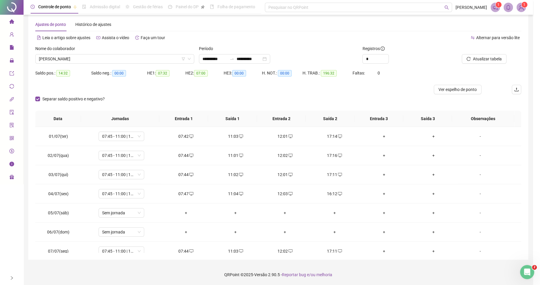
click at [139, 53] on div "Buscando registros Os registros de ponto estão sendo buscados... OK" at bounding box center [270, 142] width 540 height 285
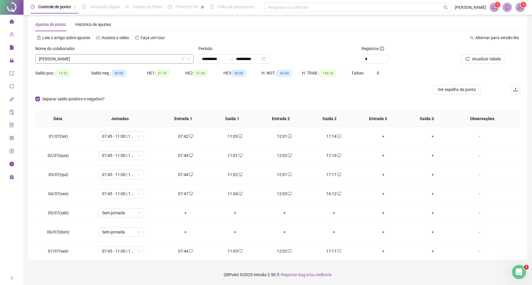
click at [139, 55] on span "[PERSON_NAME]" at bounding box center [114, 58] width 151 height 9
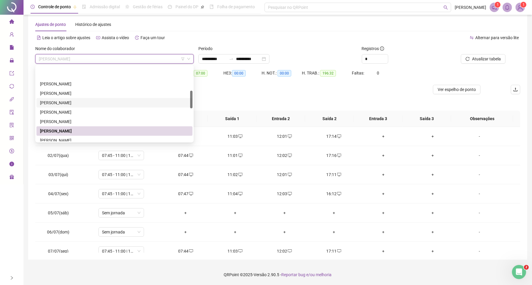
scroll to position [120, 0]
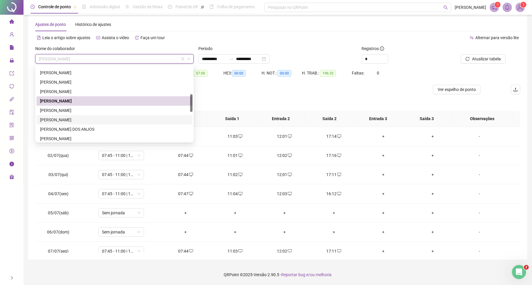
click at [75, 120] on div "[PERSON_NAME]" at bounding box center [114, 119] width 149 height 6
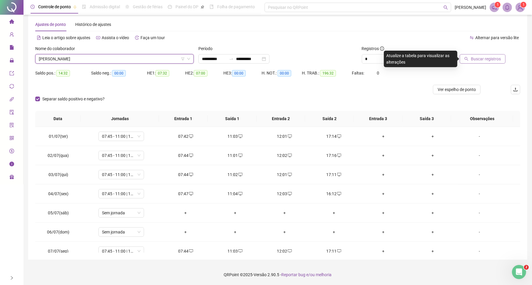
click at [487, 62] on button "Buscar registros" at bounding box center [483, 58] width 46 height 9
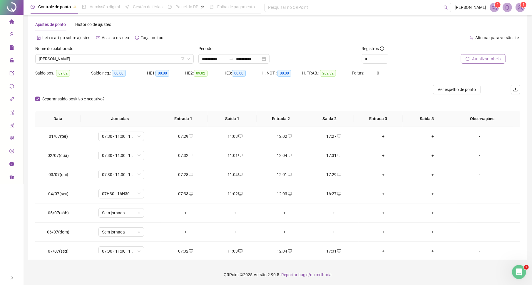
click at [483, 59] on span "Atualizar tabela" at bounding box center [486, 59] width 29 height 6
click at [144, 55] on span "[PERSON_NAME]" at bounding box center [114, 58] width 151 height 9
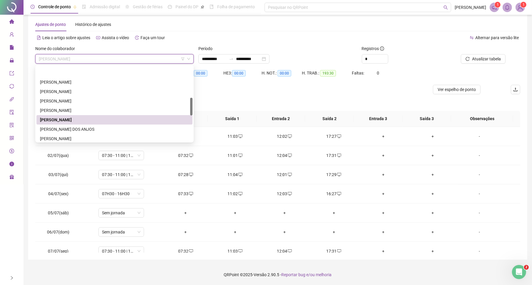
click at [85, 126] on div "[PERSON_NAME] DOS ANJOS" at bounding box center [114, 129] width 149 height 6
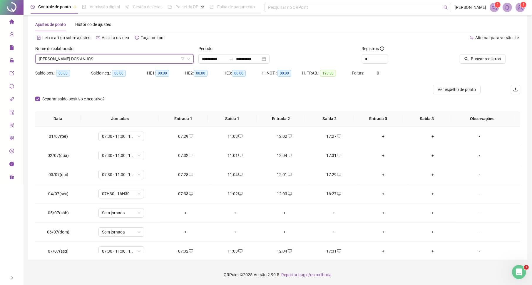
scroll to position [135, 0]
click at [477, 60] on span "Buscar registros" at bounding box center [486, 59] width 30 height 6
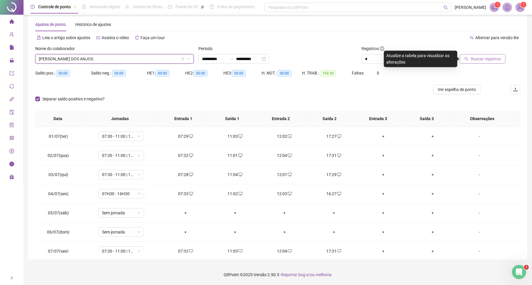
click at [477, 60] on span "Buscar registros" at bounding box center [486, 59] width 30 height 6
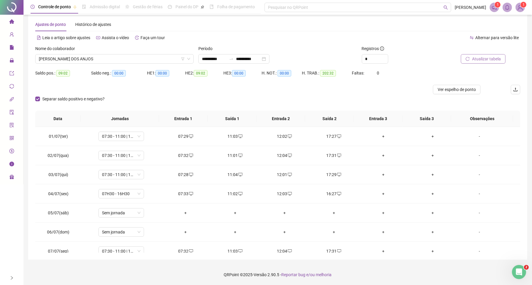
click at [484, 61] on span "Atualizar tabela" at bounding box center [486, 59] width 29 height 6
click at [223, 96] on div "Separar saldo positivo e negativo?" at bounding box center [281, 102] width 493 height 16
click at [527, 120] on div "**********" at bounding box center [281, 135] width 507 height 249
click at [487, 57] on span "Atualizar tabela" at bounding box center [486, 59] width 29 height 6
click at [488, 58] on span "Atualizar tabela" at bounding box center [486, 59] width 29 height 6
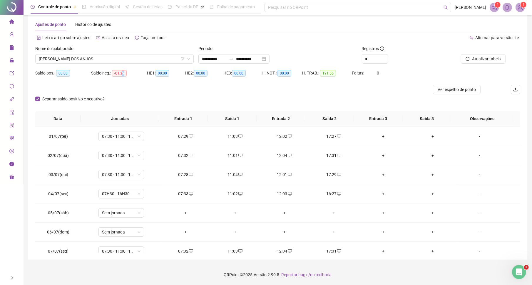
click at [122, 73] on span "-01:39" at bounding box center [119, 73] width 15 height 6
click at [142, 80] on div "Saldo neg.: -01:39" at bounding box center [119, 76] width 56 height 16
click at [473, 55] on button "Atualizar tabela" at bounding box center [483, 58] width 45 height 9
click at [473, 58] on button "Atualizar tabela" at bounding box center [483, 58] width 45 height 9
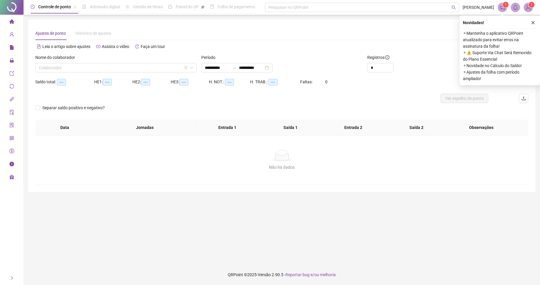
type input "**********"
click at [14, 36] on icon "user-add" at bounding box center [12, 34] width 4 height 4
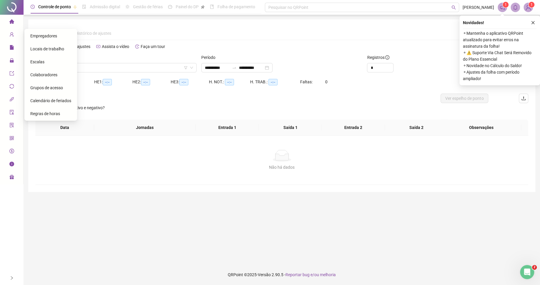
click at [48, 76] on span "Colaboradores" at bounding box center [43, 74] width 27 height 5
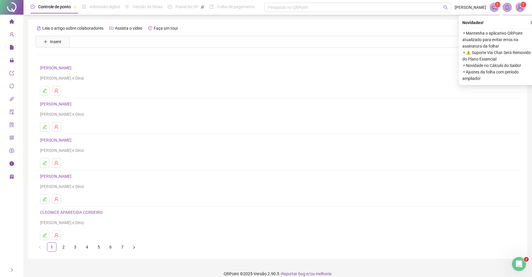
click at [73, 177] on link "[PERSON_NAME]" at bounding box center [56, 176] width 33 height 5
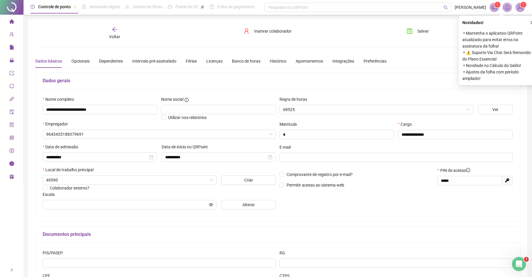
type input "**********"
click at [190, 58] on div "Férias" at bounding box center [191, 61] width 11 height 6
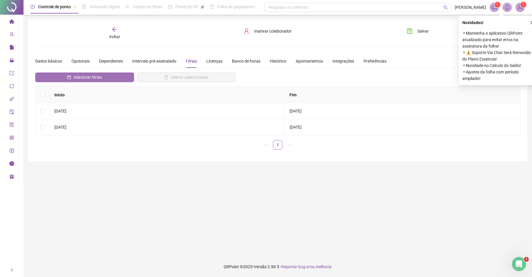
click at [95, 78] on span "Adicionar férias" at bounding box center [88, 77] width 29 height 6
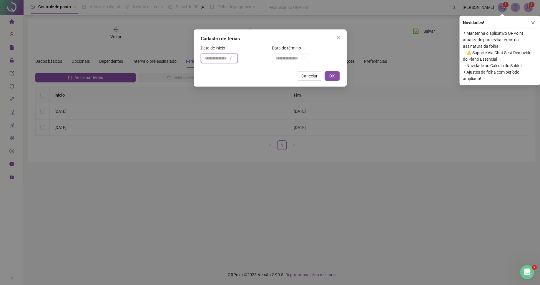
click at [221, 60] on input at bounding box center [216, 58] width 25 height 6
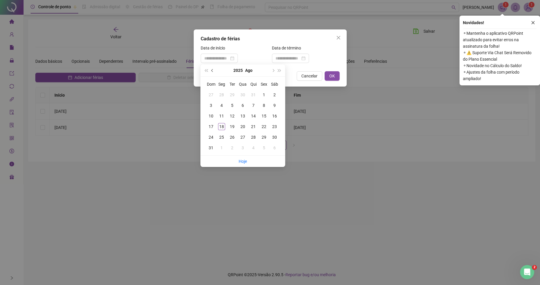
click at [214, 73] on button "prev-year" at bounding box center [212, 70] width 6 height 12
type input "**********"
click at [231, 97] on div "1" at bounding box center [232, 94] width 7 height 7
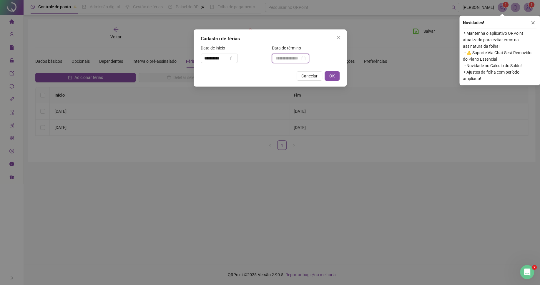
click at [284, 59] on input at bounding box center [287, 58] width 25 height 6
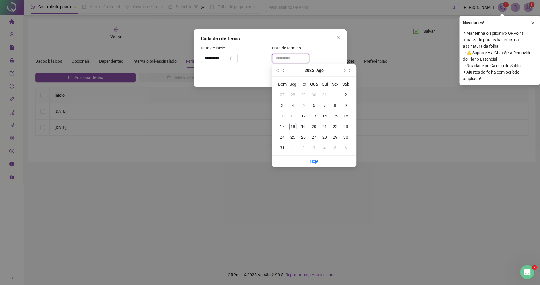
type input "**********"
click at [313, 95] on div "30" at bounding box center [313, 94] width 7 height 7
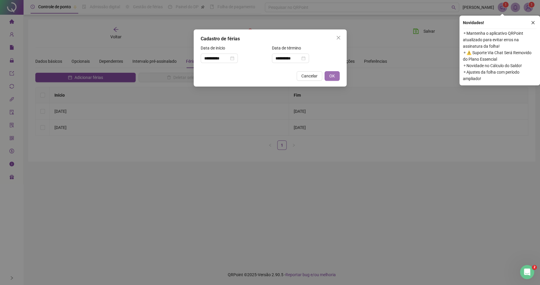
click at [336, 75] on button "OK" at bounding box center [331, 75] width 15 height 9
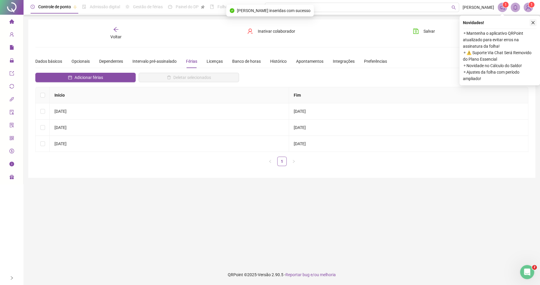
click at [536, 23] on button "button" at bounding box center [532, 22] width 7 height 7
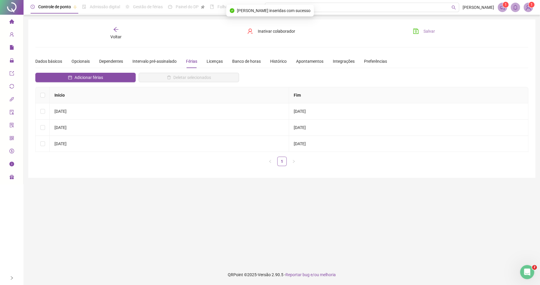
click at [427, 34] on span "Salvar" at bounding box center [428, 31] width 11 height 6
click at [118, 29] on icon "arrow-left" at bounding box center [116, 29] width 5 height 5
